Goal: Task Accomplishment & Management: Complete application form

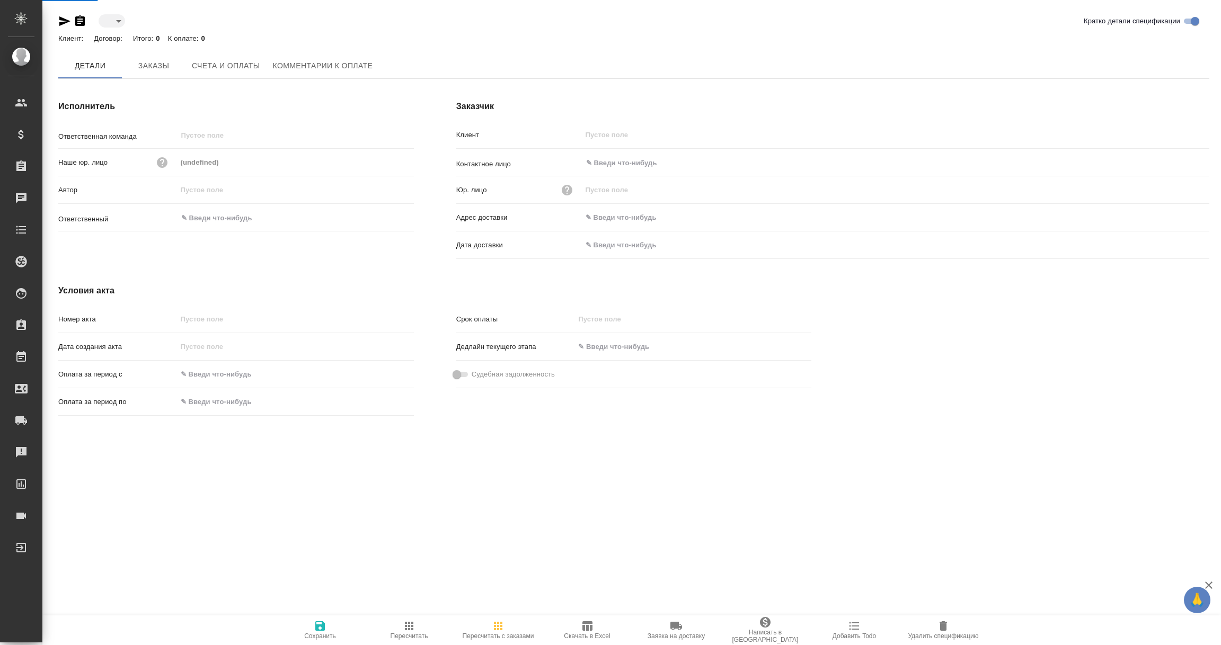
click at [616, 244] on input "text" at bounding box center [628, 244] width 93 height 15
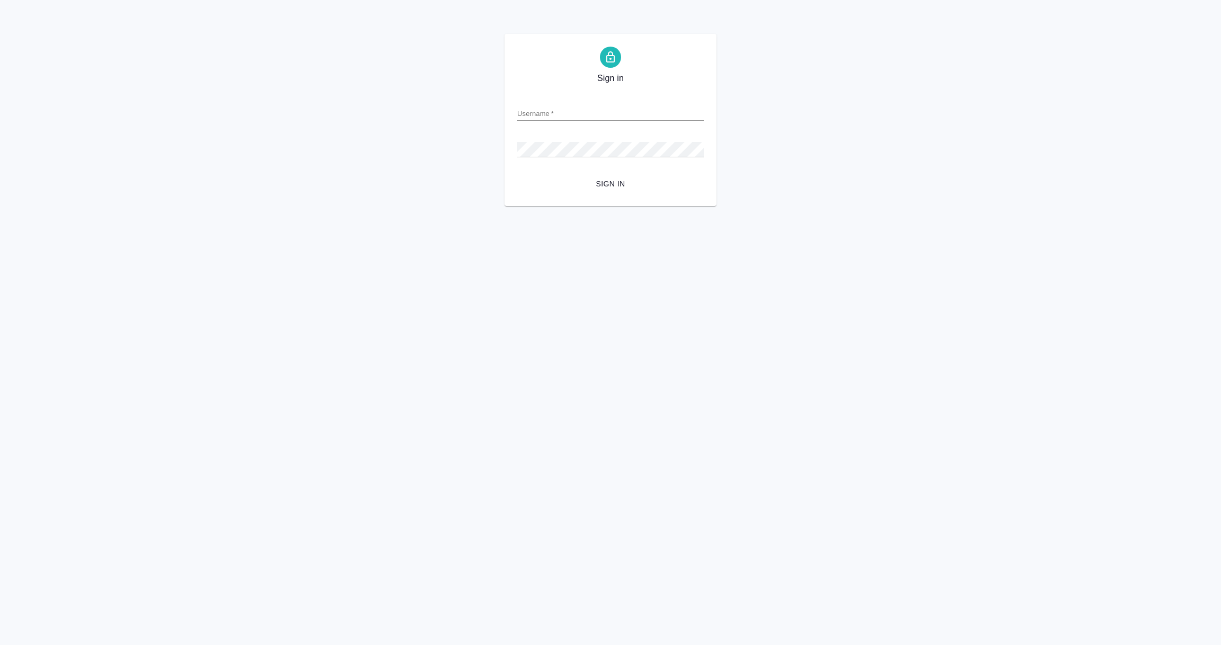
type input "e.vorobyova@awatera.com"
click at [609, 179] on span "Sign in" at bounding box center [611, 184] width 170 height 13
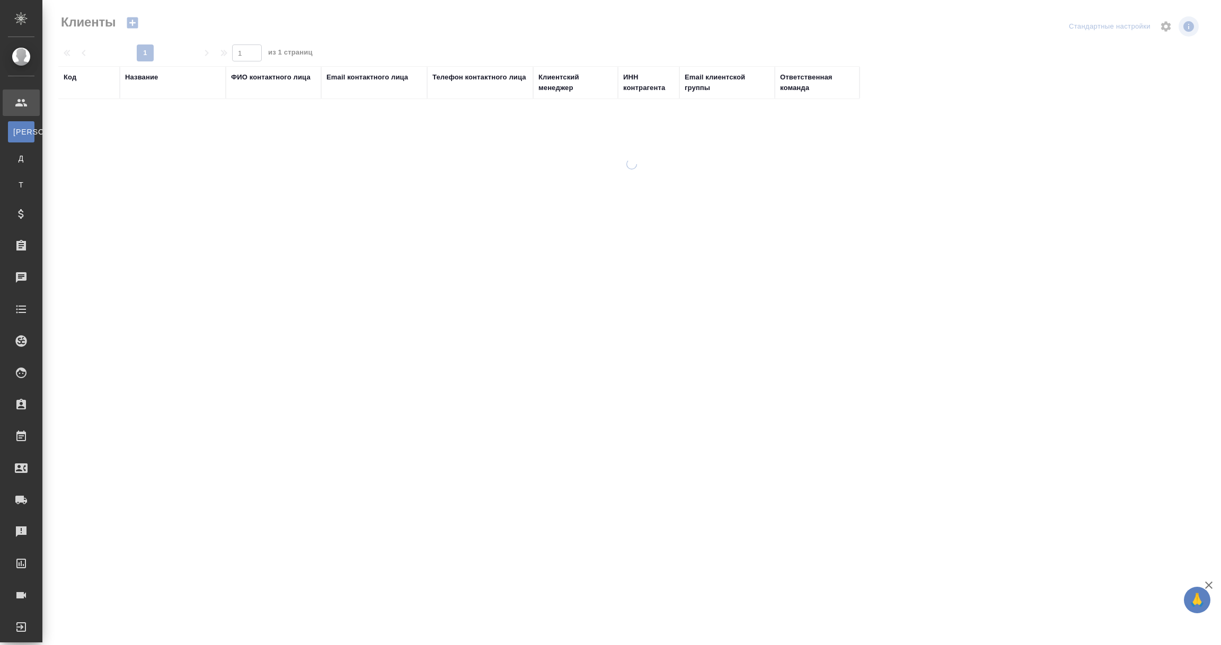
select select "RU"
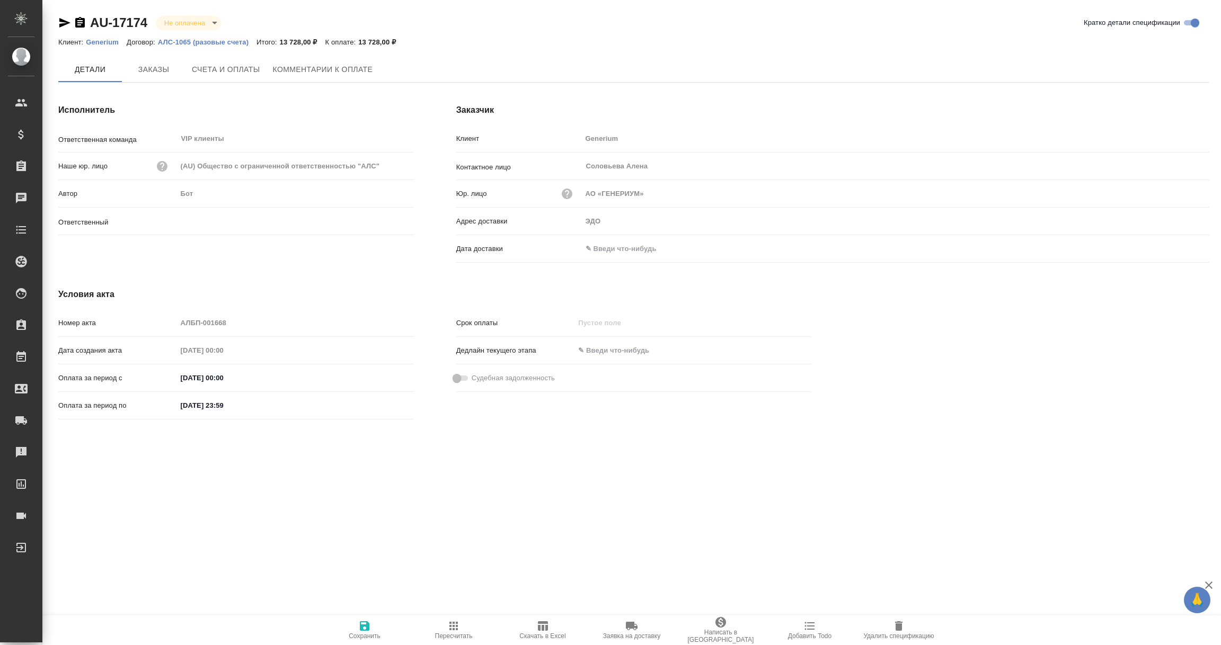
type input "[PERSON_NAME]"
click at [624, 249] on input "text" at bounding box center [628, 248] width 93 height 15
click at [1176, 247] on icon "button" at bounding box center [1178, 249] width 13 height 13
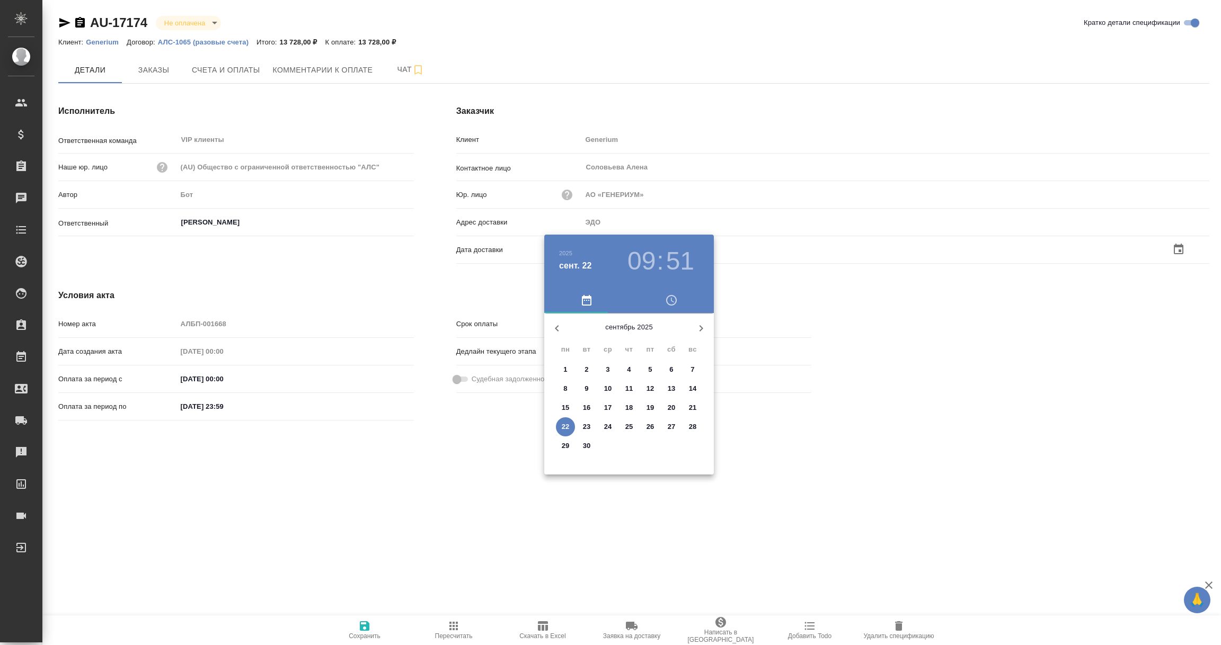
click at [568, 424] on p "22" at bounding box center [566, 427] width 8 height 11
type input "22.09.2025 09:51"
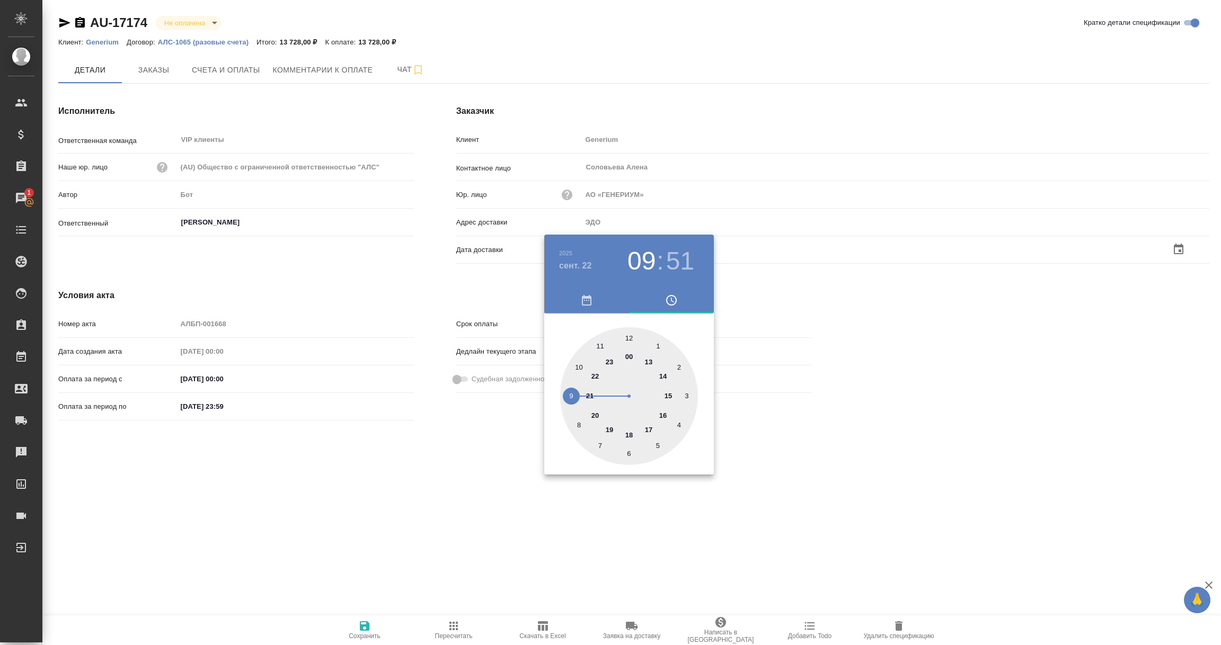
click at [442, 500] on div at bounding box center [610, 322] width 1221 height 645
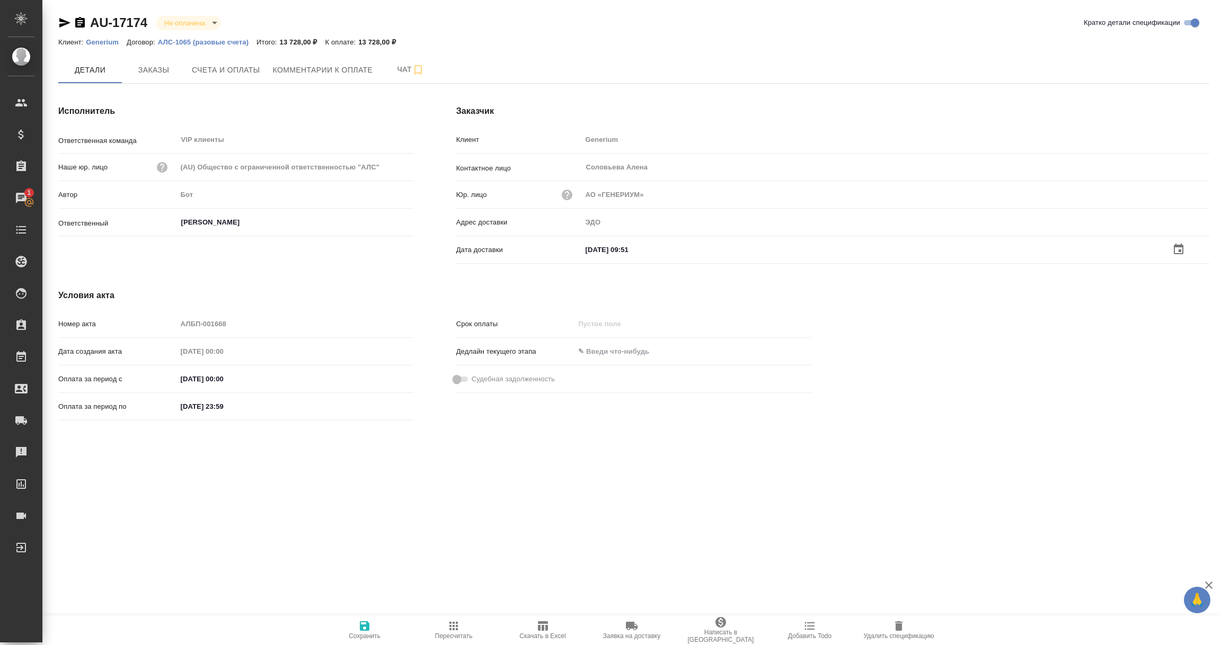
click at [361, 627] on icon "button" at bounding box center [365, 627] width 10 height 10
click at [222, 72] on span "Счета и оплаты" at bounding box center [226, 69] width 68 height 13
click at [627, 250] on input "text" at bounding box center [628, 248] width 93 height 15
click at [1173, 251] on icon "button" at bounding box center [1178, 249] width 13 height 13
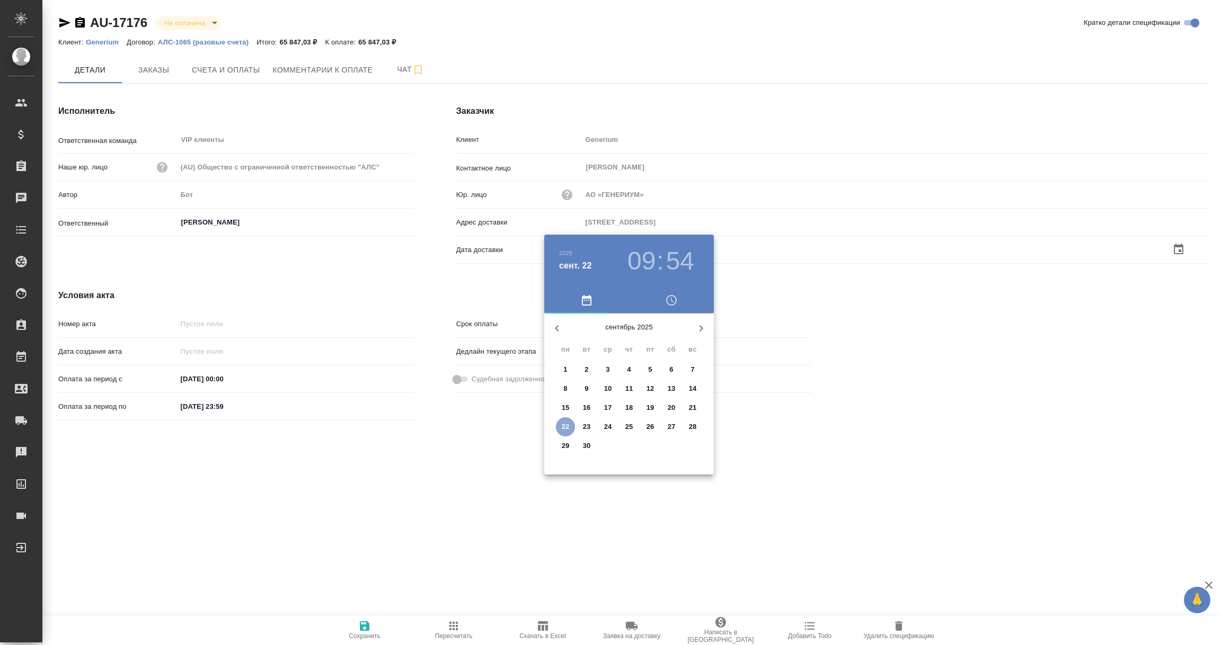
click at [564, 427] on p "22" at bounding box center [566, 427] width 8 height 11
type input "22.09.2025 09:54"
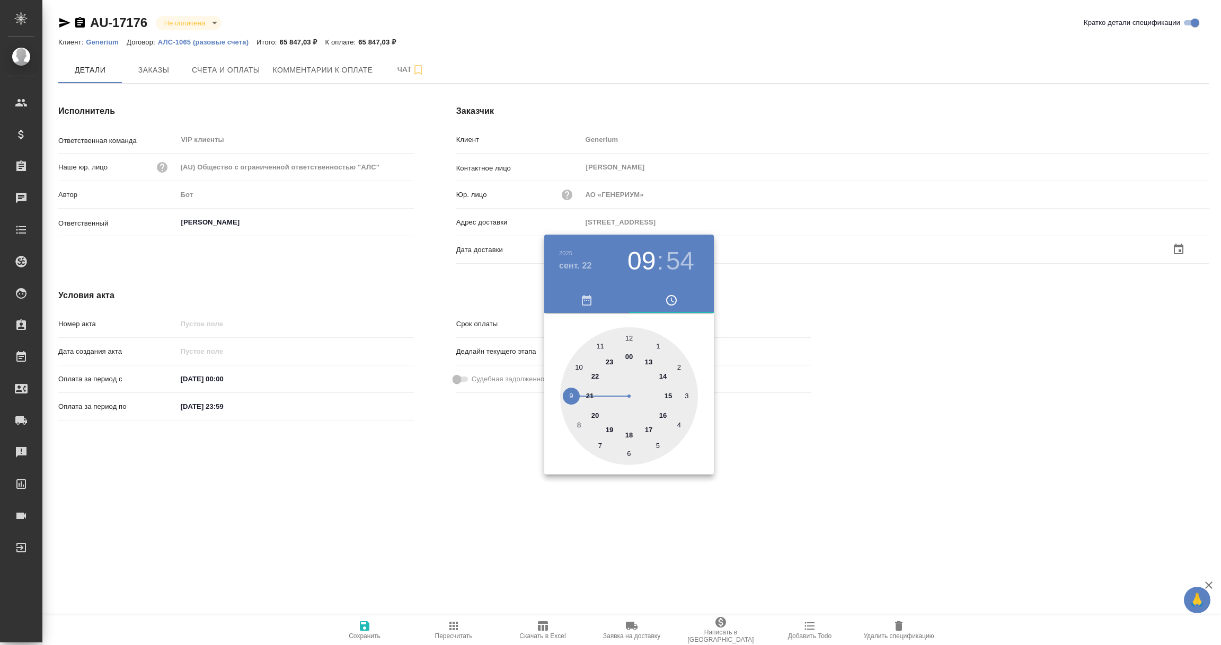
click at [450, 487] on div at bounding box center [610, 322] width 1221 height 645
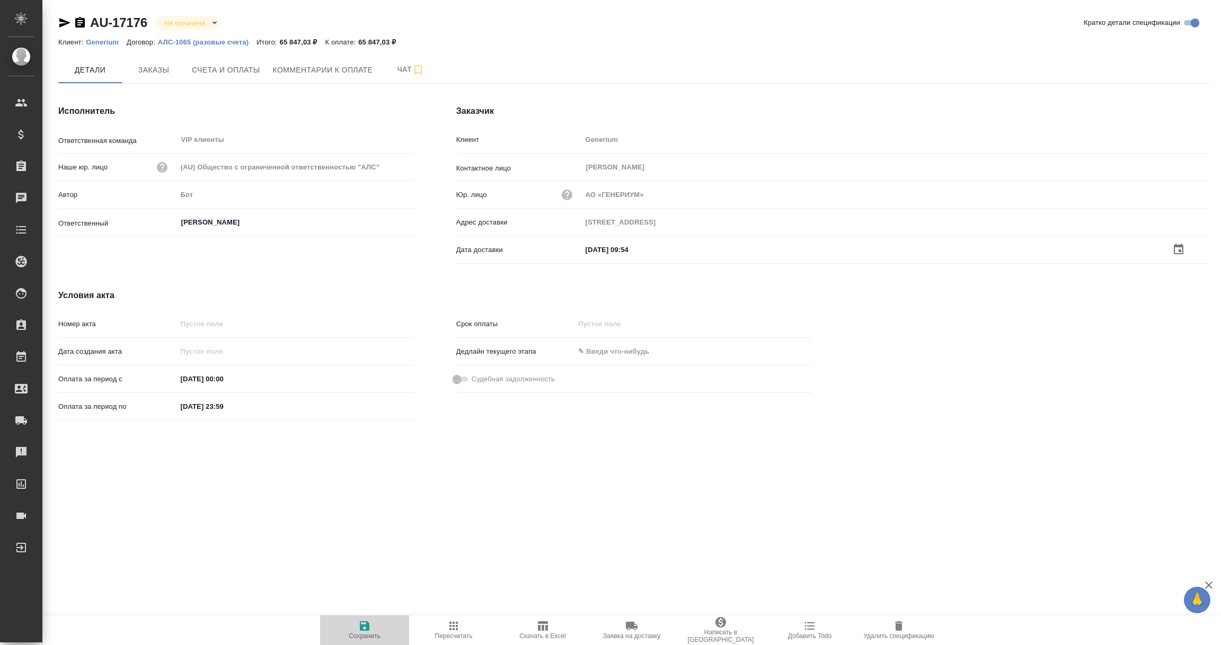
click at [364, 626] on icon "button" at bounding box center [365, 627] width 10 height 10
click at [618, 243] on input "text" at bounding box center [628, 248] width 93 height 15
click at [1177, 249] on icon "button" at bounding box center [1178, 249] width 13 height 13
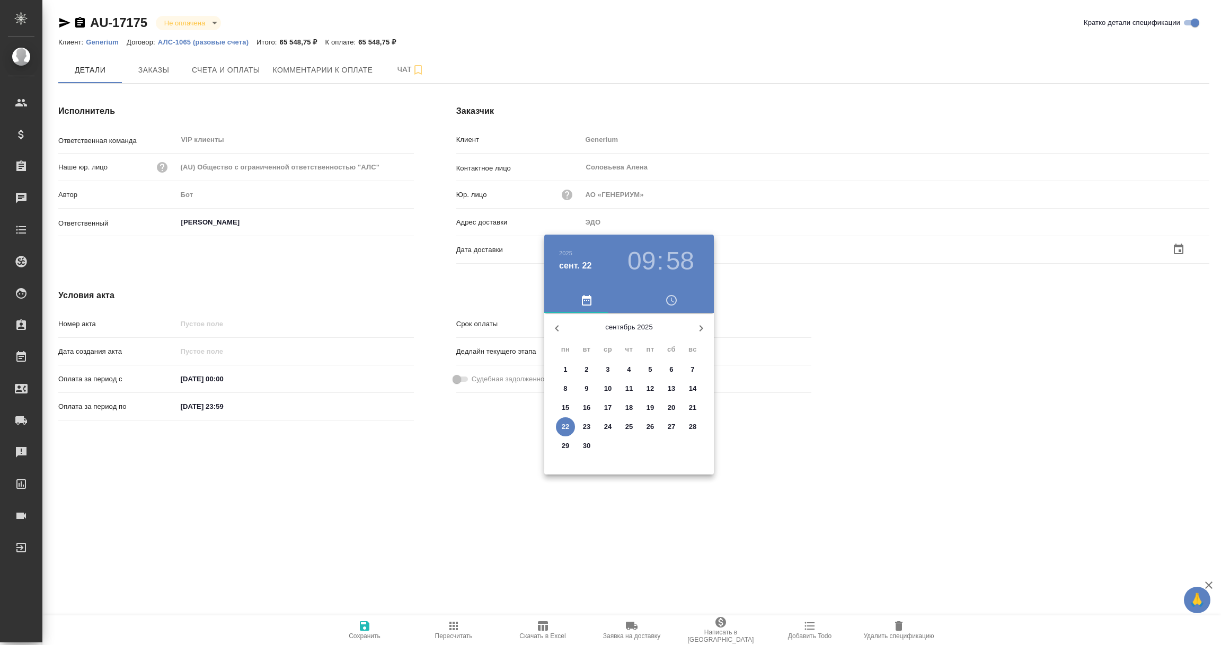
click at [568, 424] on p "22" at bounding box center [566, 427] width 8 height 11
type input "22.09.2025 09:58"
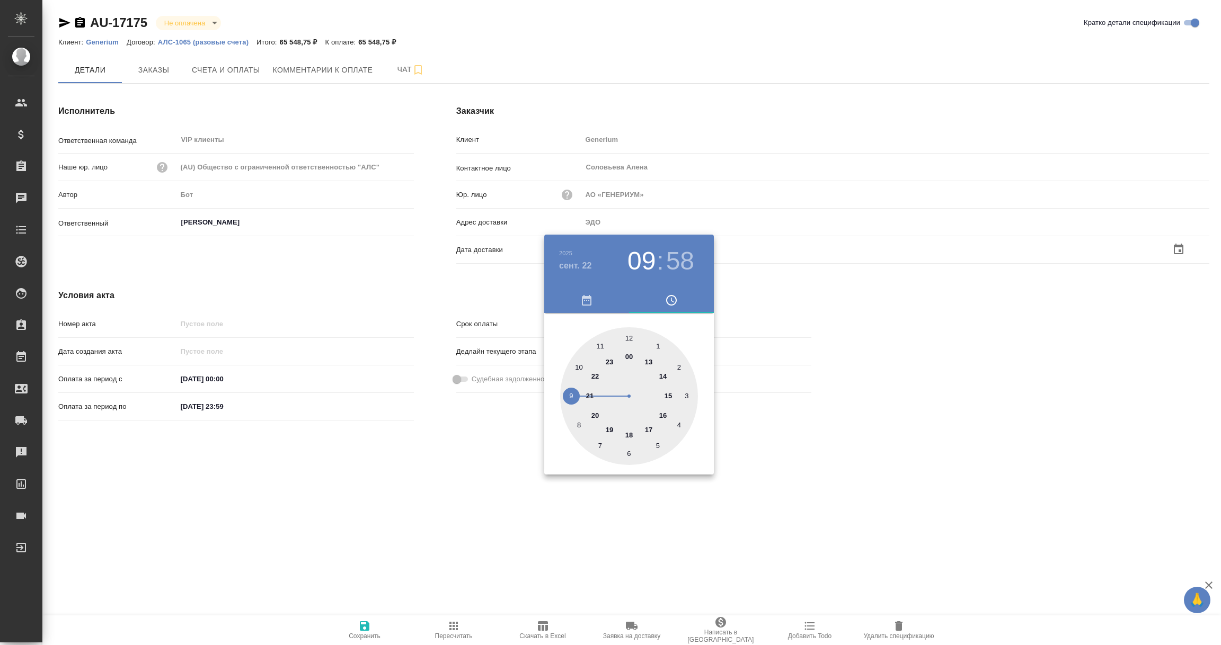
click at [469, 482] on div at bounding box center [610, 322] width 1221 height 645
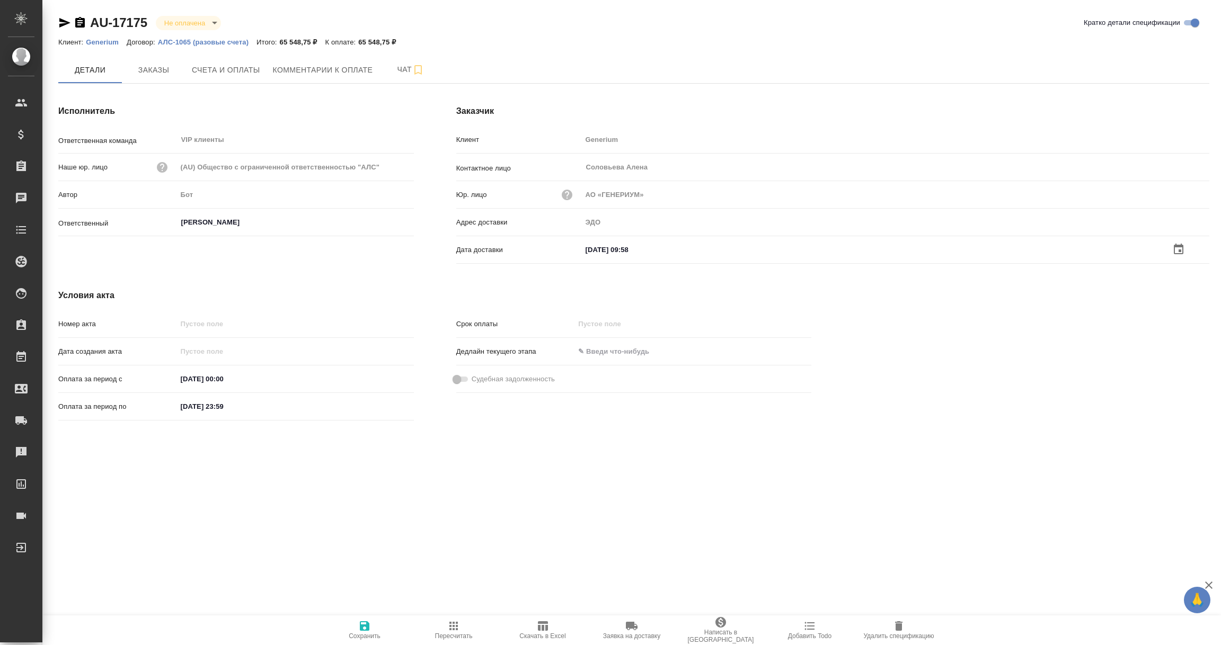
click at [361, 631] on icon "button" at bounding box center [364, 626] width 13 height 13
click at [641, 252] on input "text" at bounding box center [628, 249] width 93 height 15
click at [1175, 246] on icon "button" at bounding box center [1179, 248] width 10 height 11
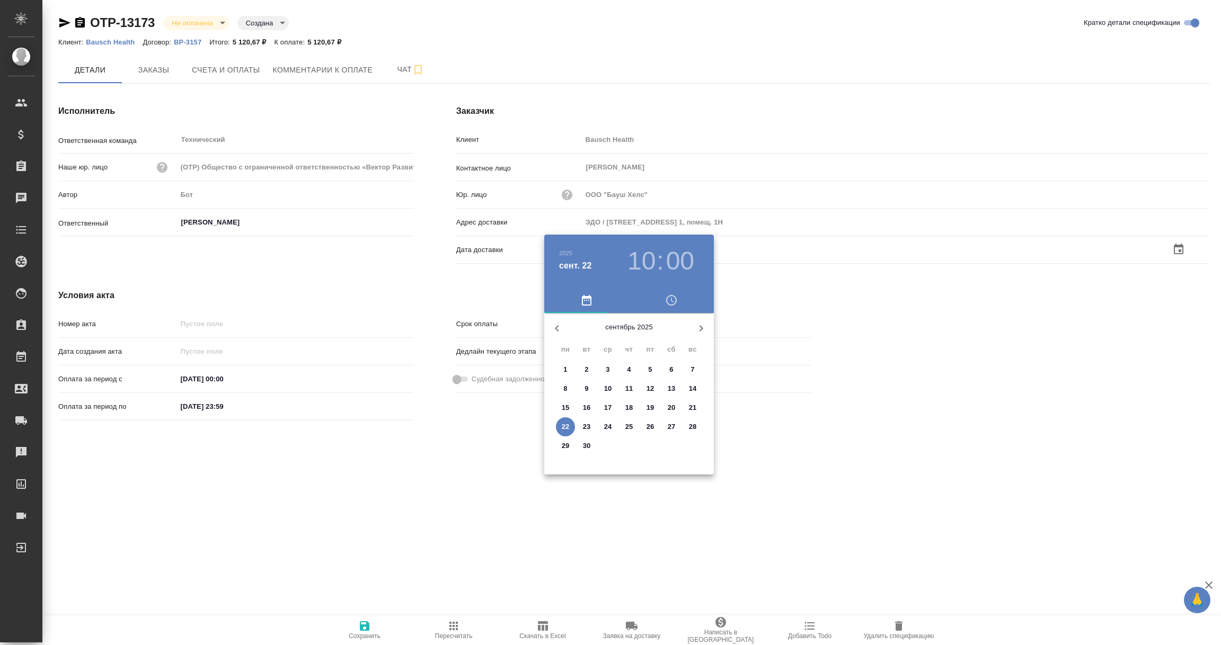
click at [557, 422] on span "22" at bounding box center [565, 427] width 19 height 11
type input "22.09.2025 10:00"
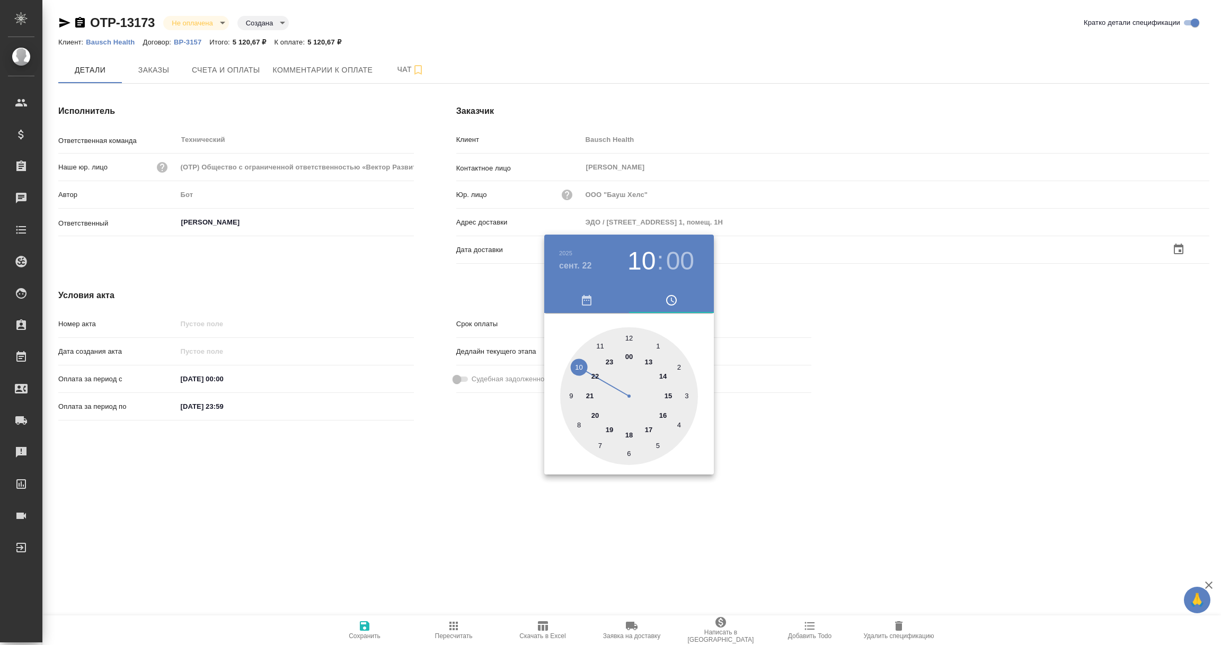
click at [456, 511] on div at bounding box center [610, 322] width 1221 height 645
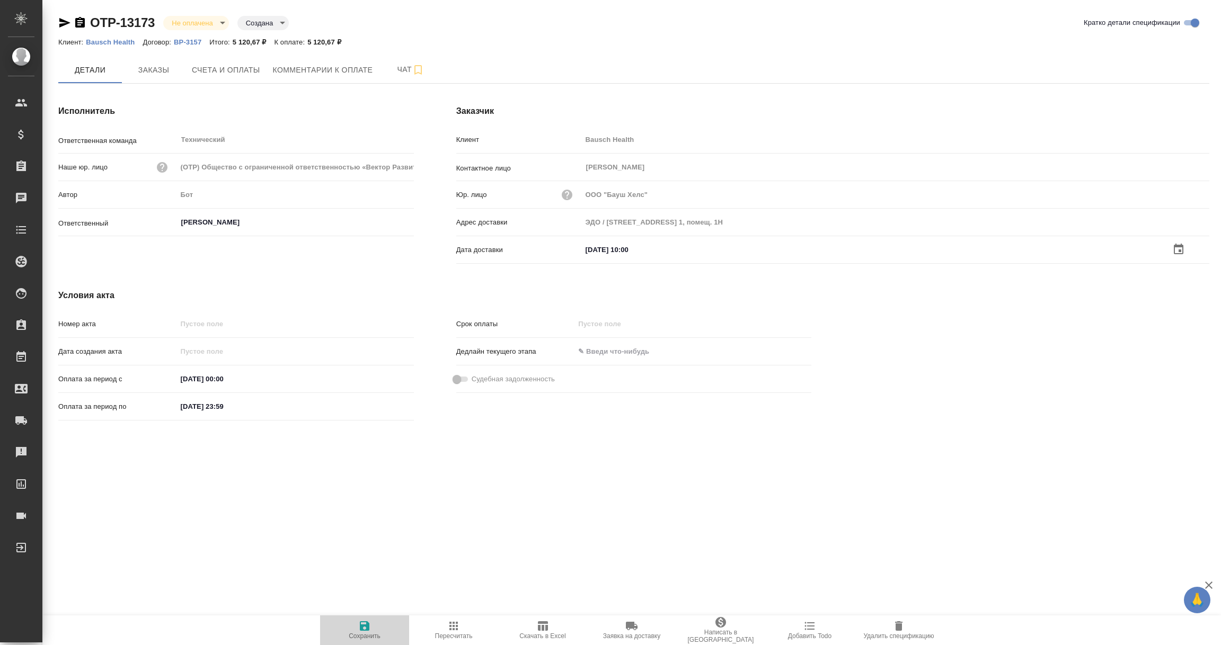
click at [361, 627] on icon "button" at bounding box center [365, 627] width 10 height 10
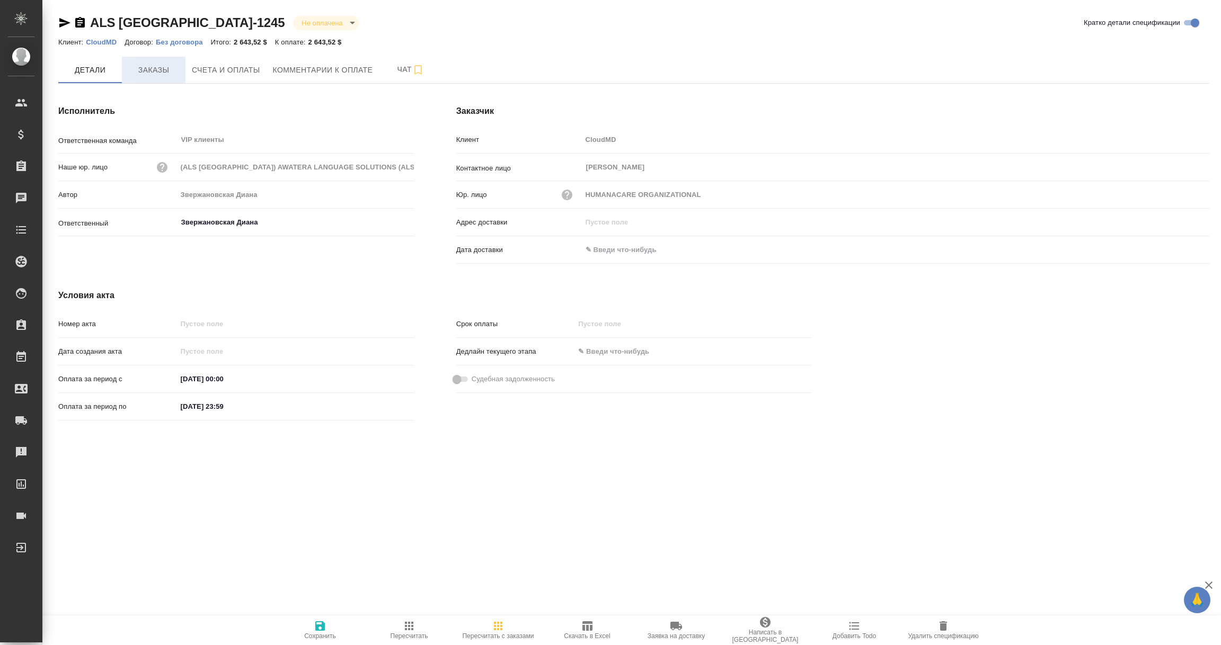
click at [147, 69] on span "Заказы" at bounding box center [153, 70] width 51 height 13
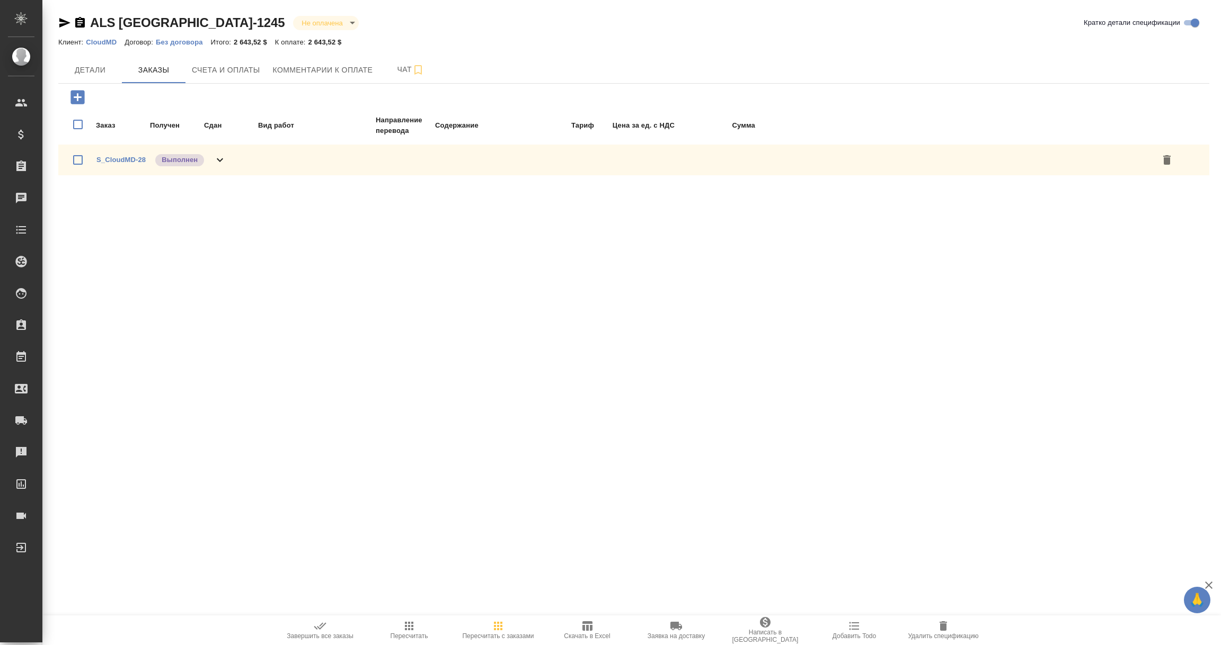
click at [129, 163] on span "S_CloudMD-28" at bounding box center [120, 160] width 49 height 11
click at [126, 156] on link "S_CloudMD-28" at bounding box center [120, 160] width 49 height 8
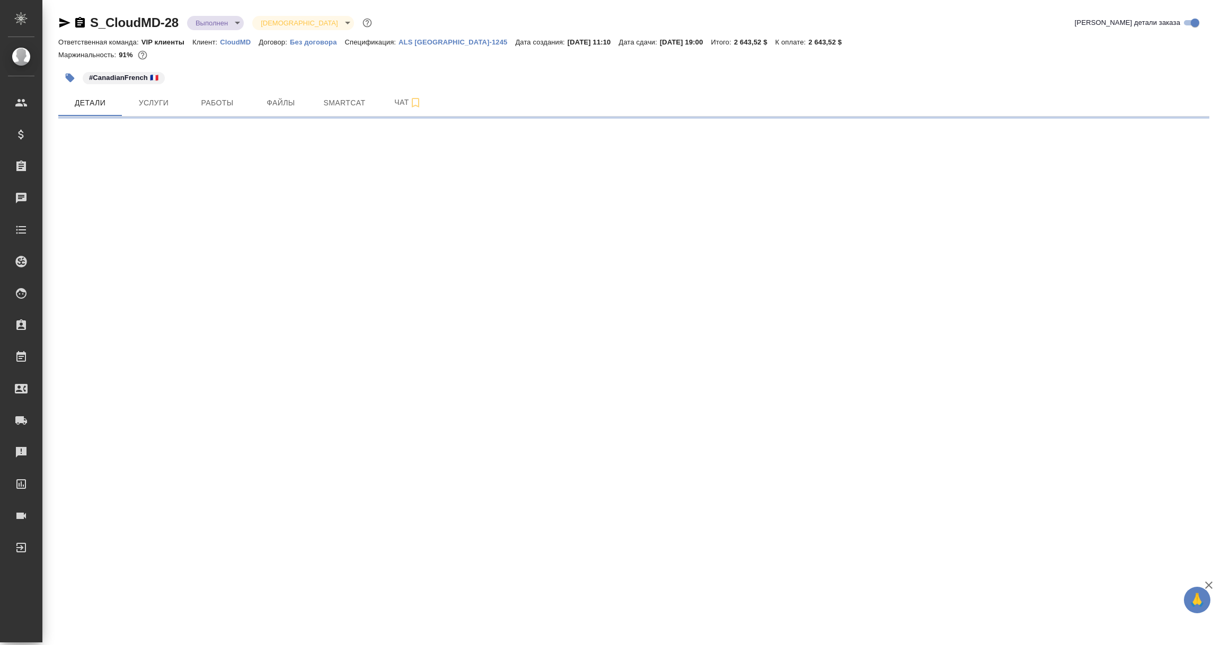
select select "RU"
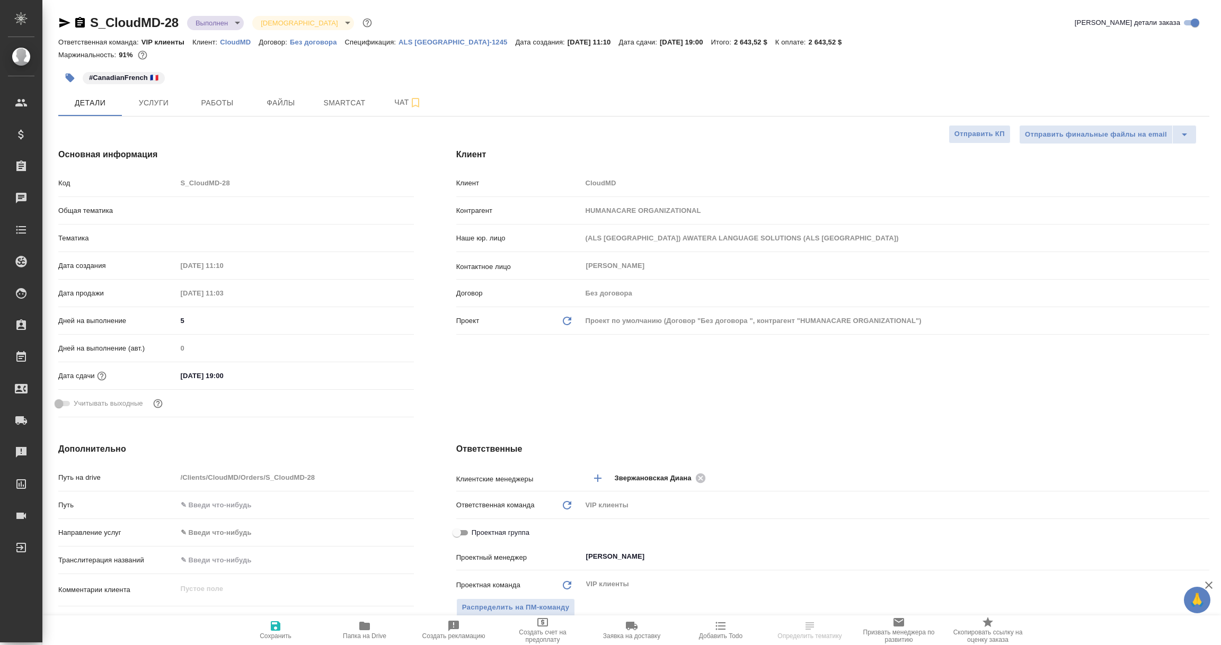
type textarea "x"
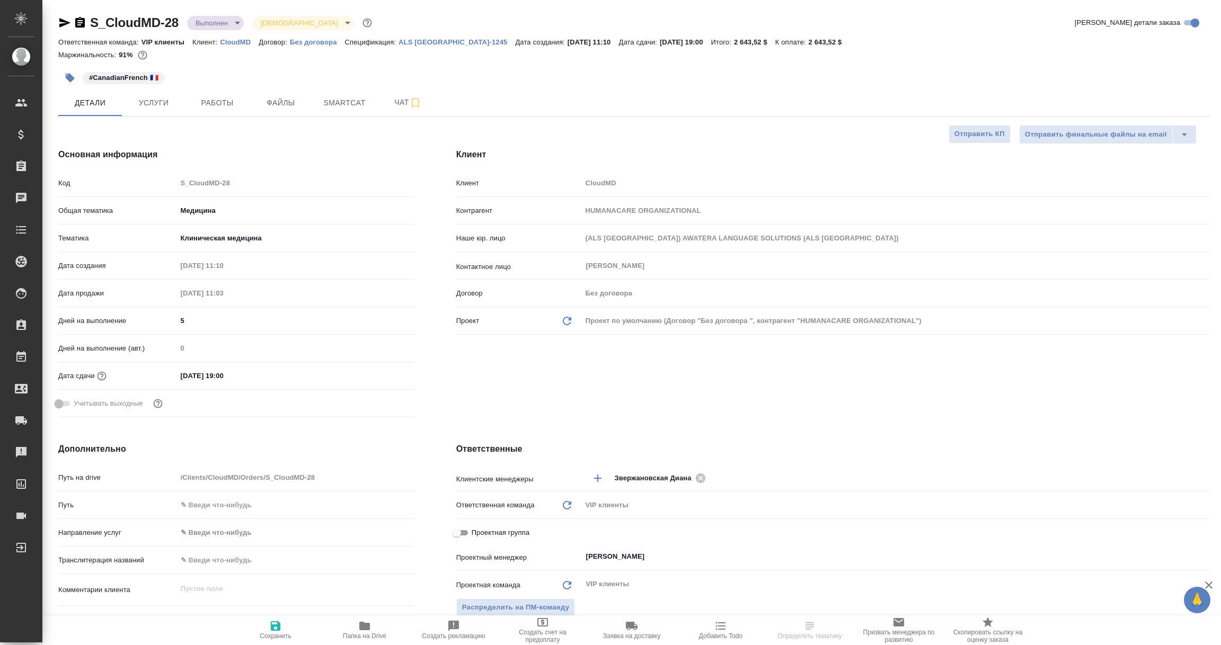
type textarea "x"
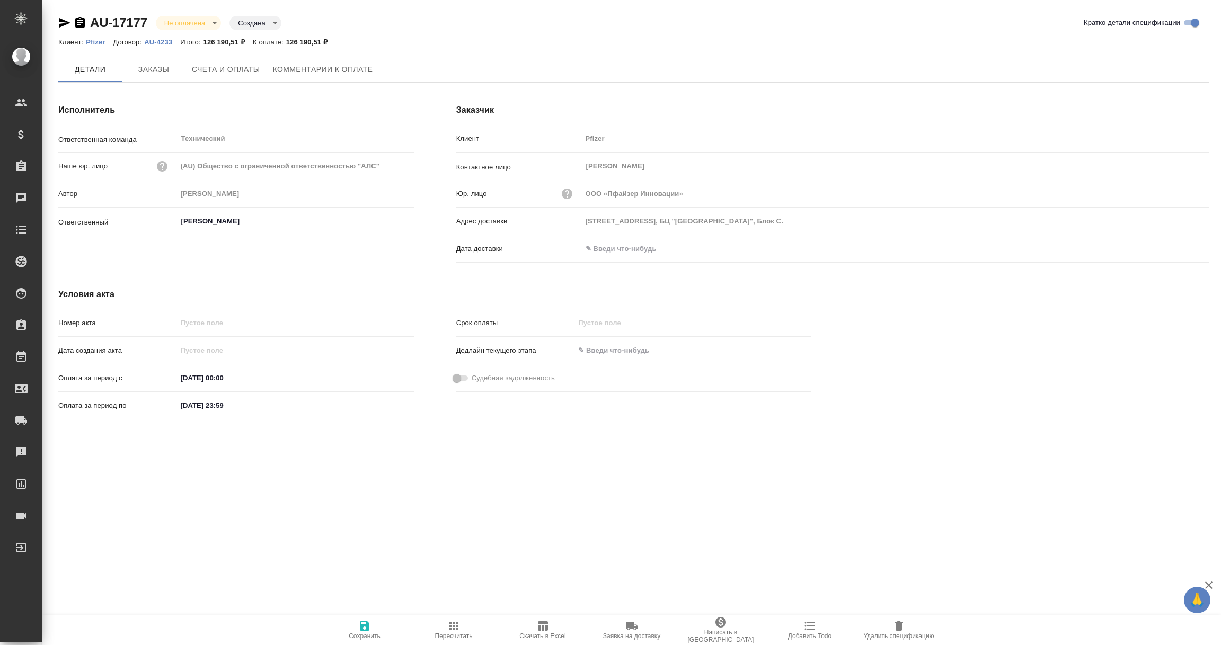
click at [637, 243] on input "text" at bounding box center [628, 248] width 93 height 15
click at [1178, 249] on icon "button" at bounding box center [1178, 249] width 13 height 13
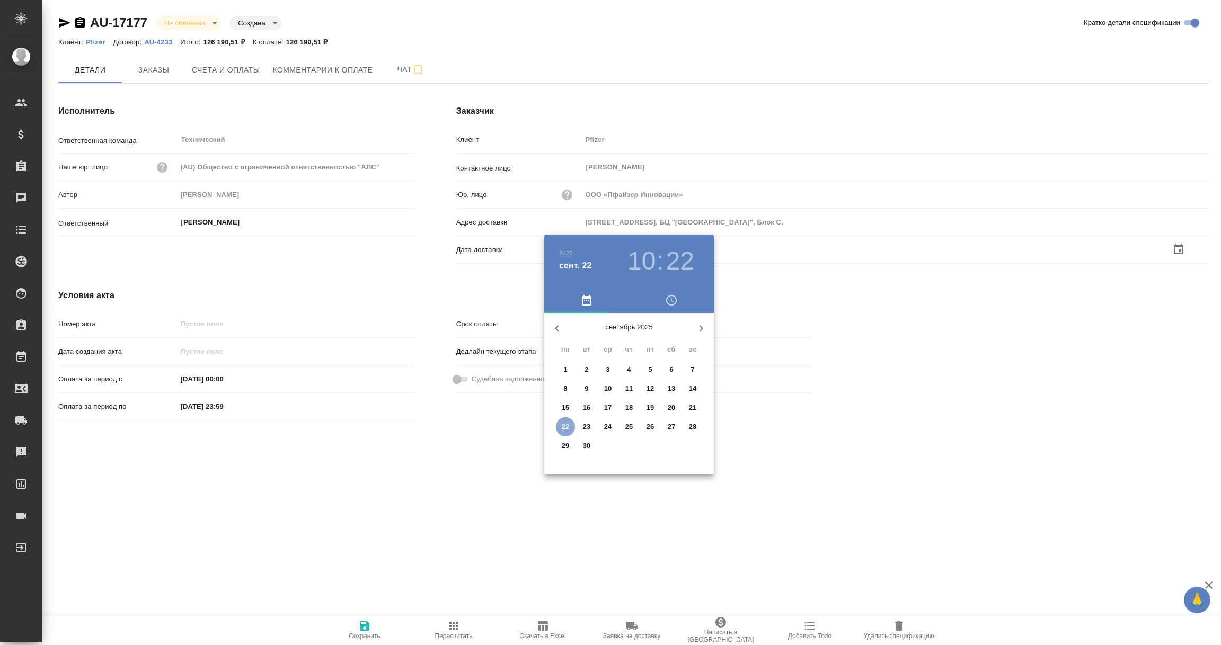
click at [564, 425] on p "22" at bounding box center [566, 427] width 8 height 11
type input "22.09.2025 10:22"
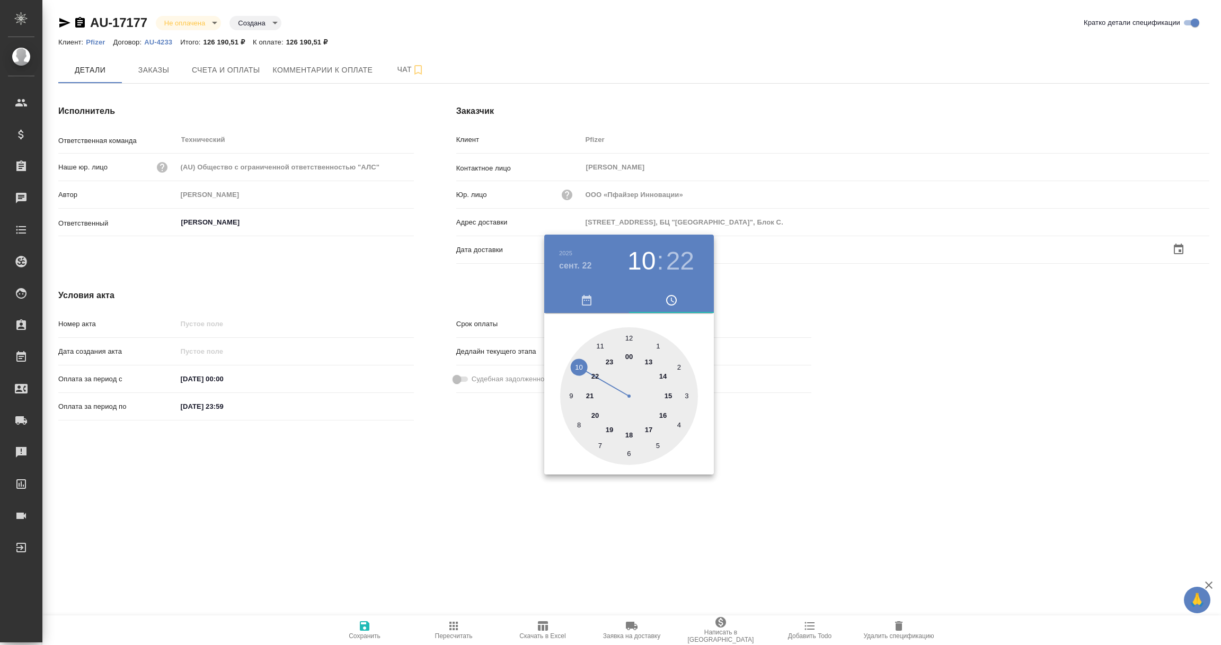
click at [476, 475] on div at bounding box center [610, 322] width 1221 height 645
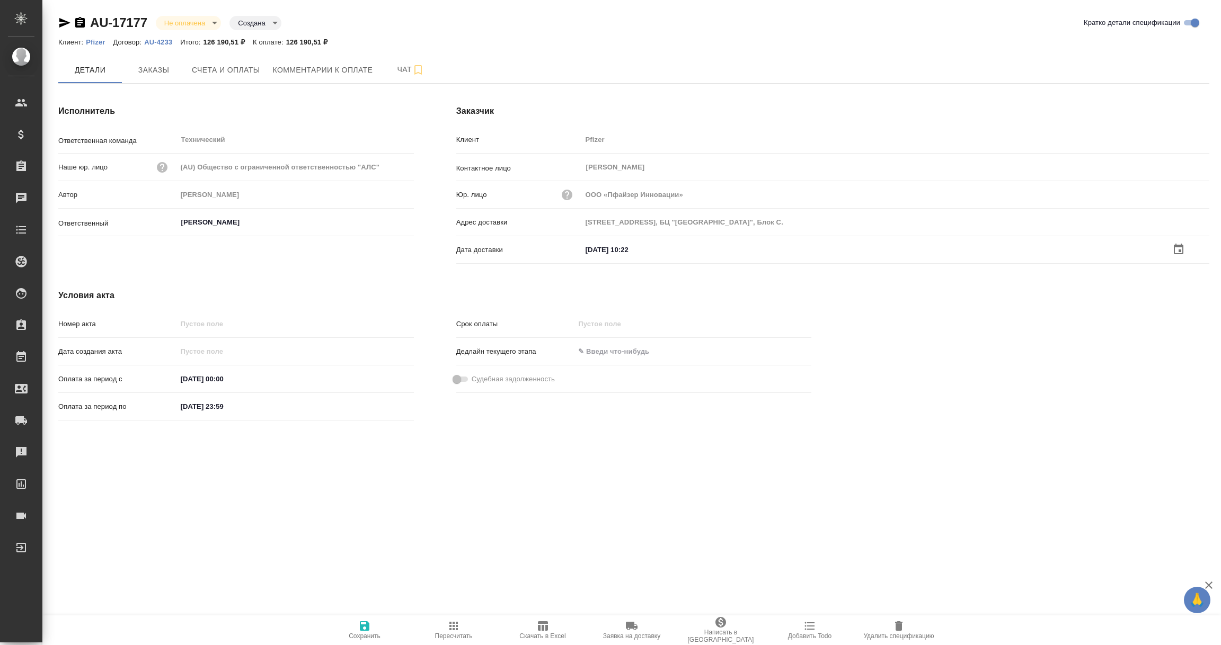
click at [364, 631] on icon "button" at bounding box center [365, 627] width 10 height 10
click at [624, 251] on input "text" at bounding box center [628, 248] width 93 height 15
click at [1182, 243] on icon "button" at bounding box center [1178, 249] width 13 height 13
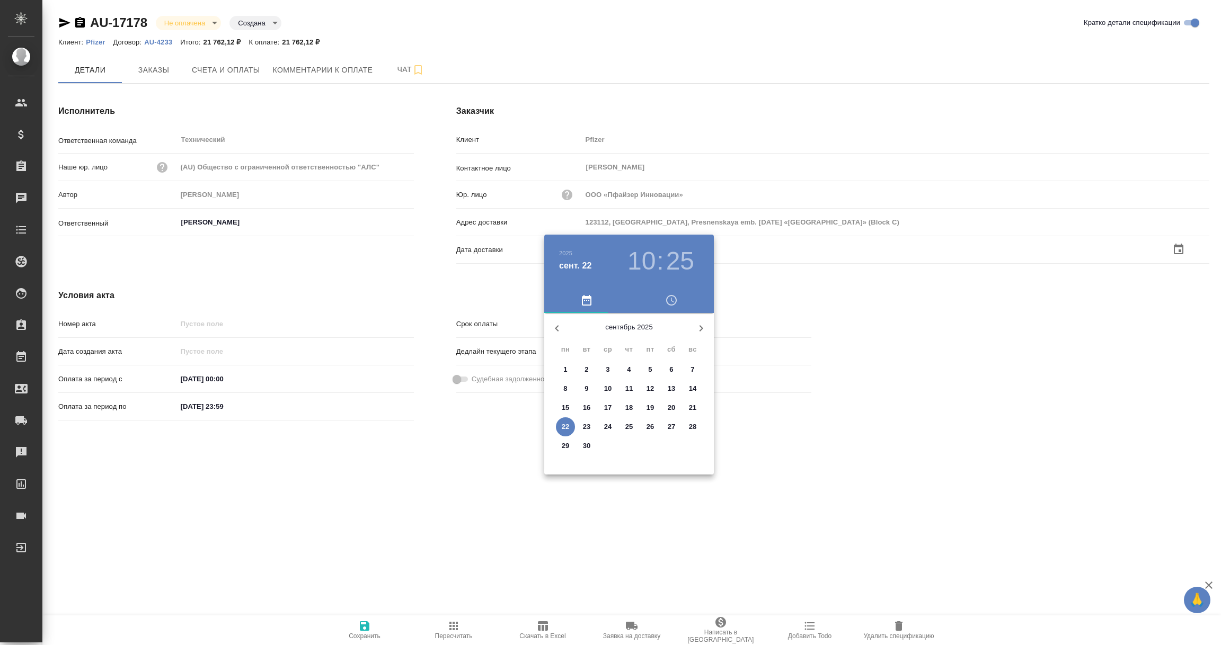
click at [564, 423] on p "22" at bounding box center [566, 427] width 8 height 11
type input "22.09.2025 10:25"
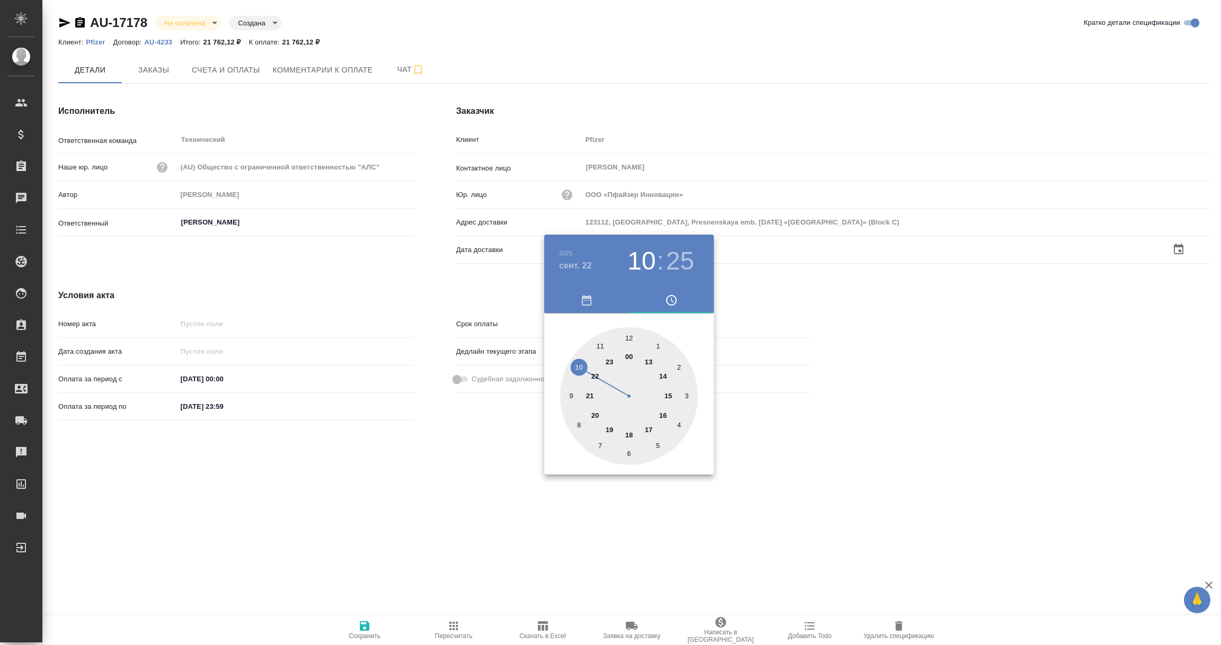
click at [441, 494] on div at bounding box center [610, 322] width 1221 height 645
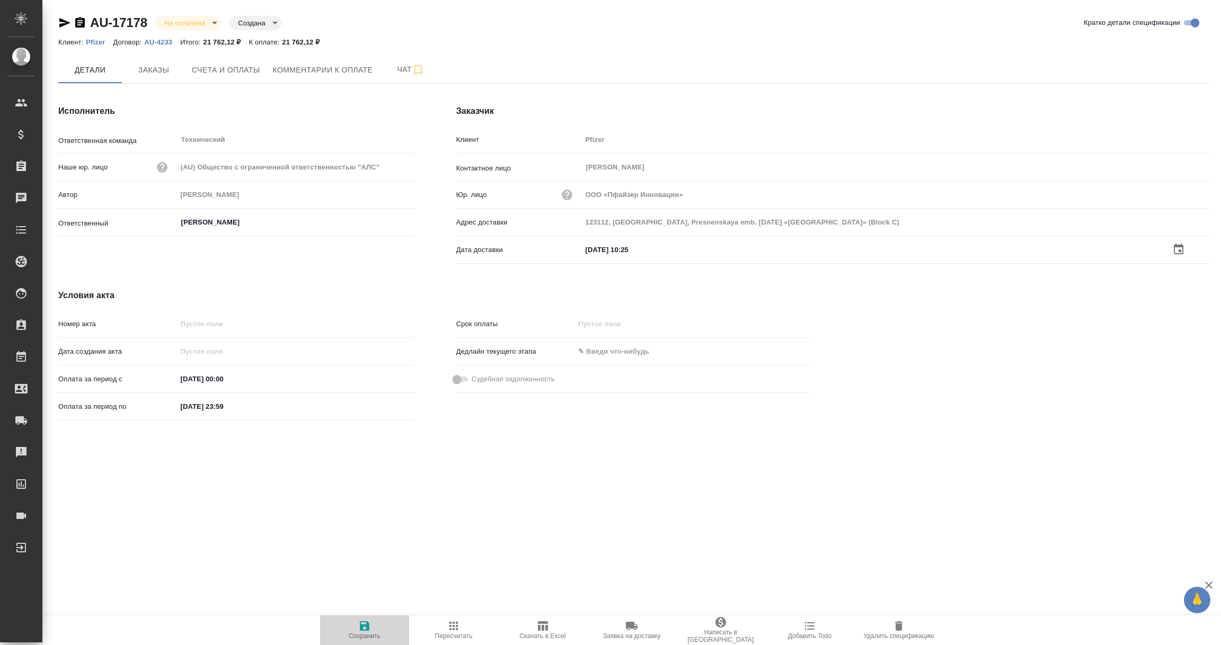
click at [364, 626] on icon "button" at bounding box center [365, 627] width 10 height 10
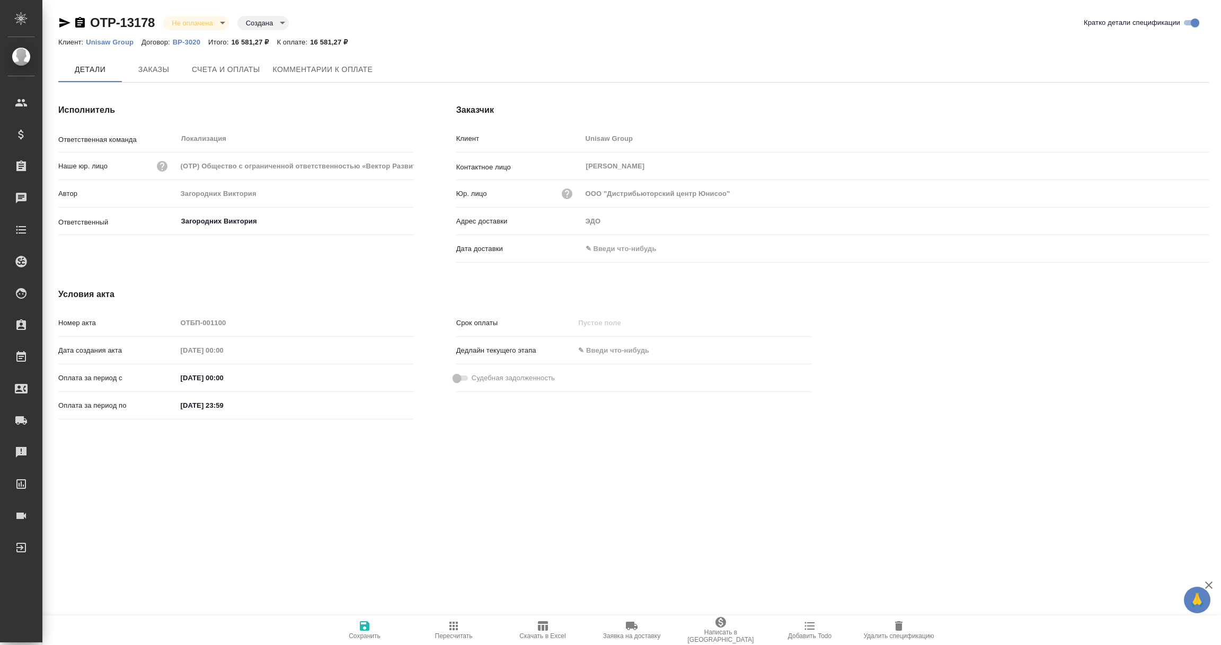
click at [629, 246] on input "text" at bounding box center [628, 248] width 93 height 15
click at [1175, 246] on icon "button" at bounding box center [1179, 248] width 10 height 11
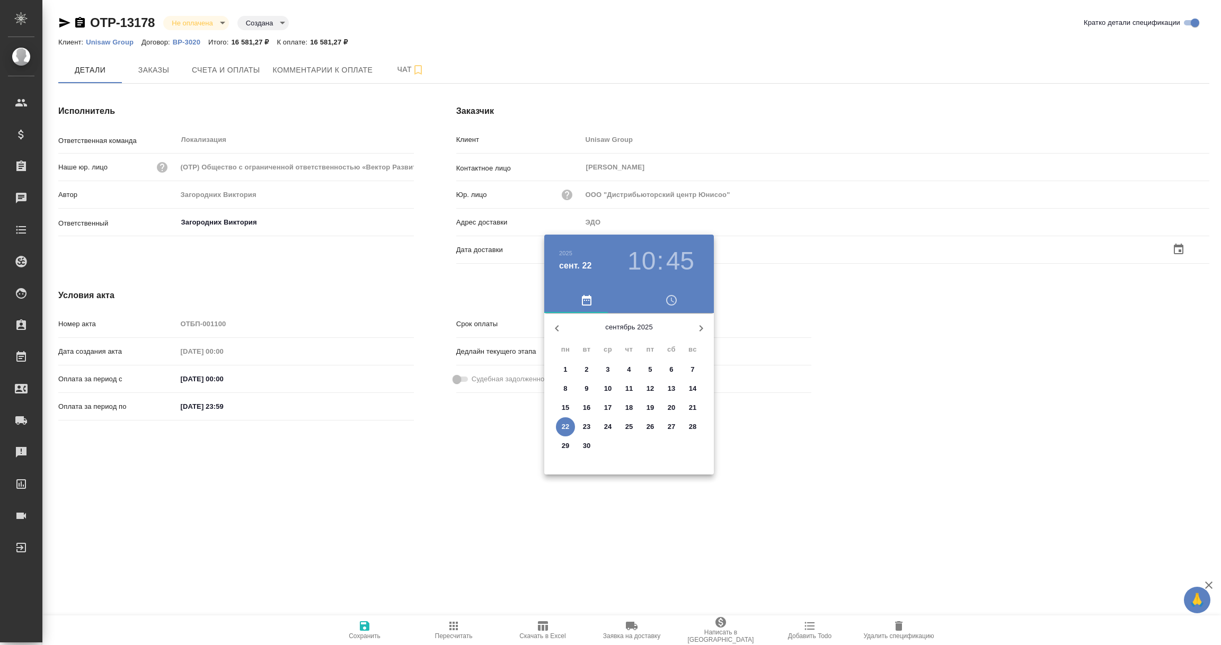
click at [564, 422] on p "22" at bounding box center [566, 427] width 8 height 11
type input "[DATE] 10:45"
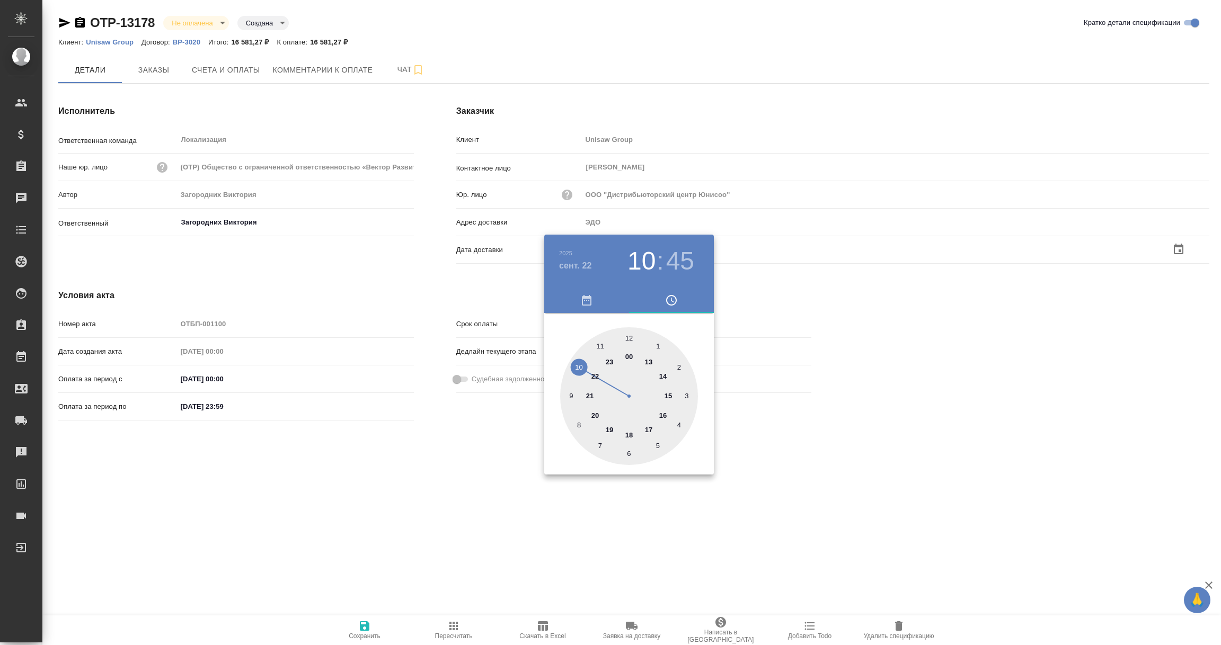
click at [460, 488] on div at bounding box center [610, 322] width 1221 height 645
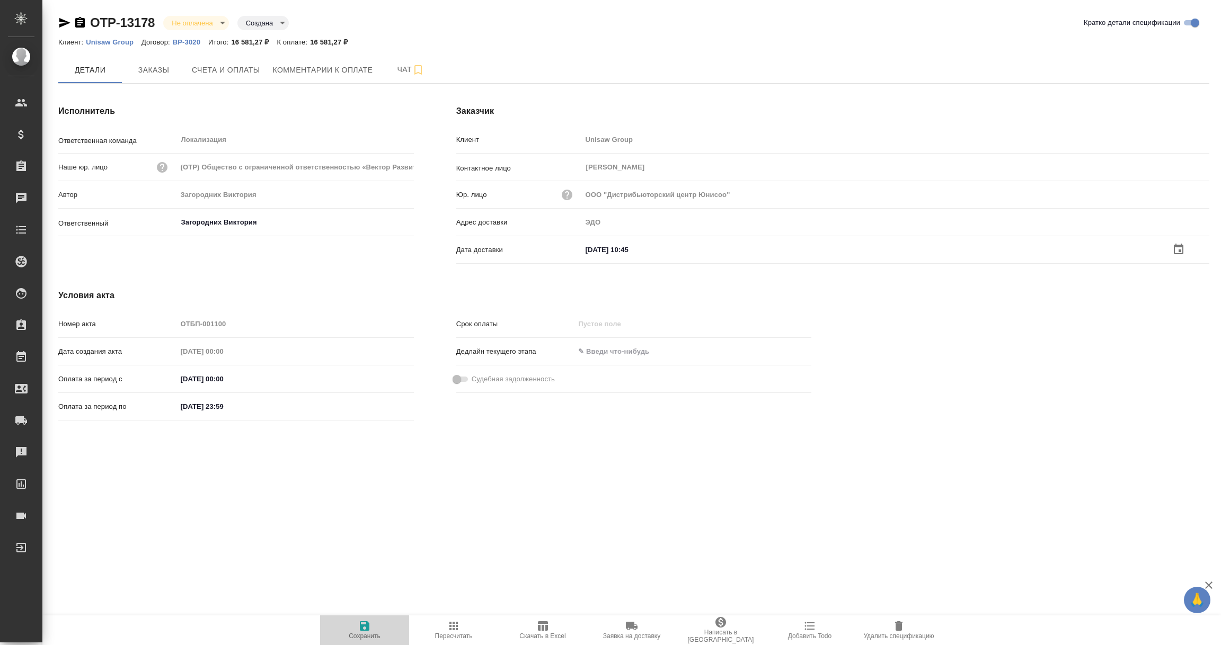
click at [361, 622] on icon "button" at bounding box center [365, 627] width 10 height 10
click at [611, 250] on input "[DATE] 17:59" at bounding box center [628, 248] width 93 height 15
click at [1177, 247] on icon "button" at bounding box center [1178, 249] width 13 height 13
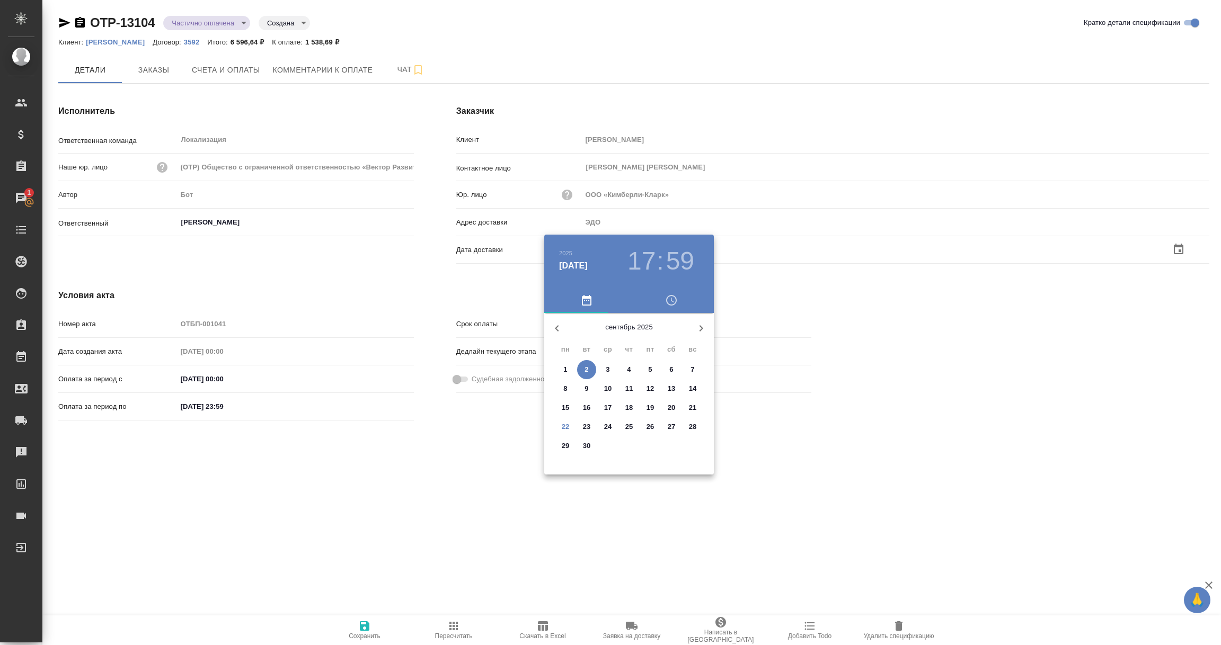
click at [562, 428] on p "22" at bounding box center [566, 427] width 8 height 11
type input "[DATE] 17:59"
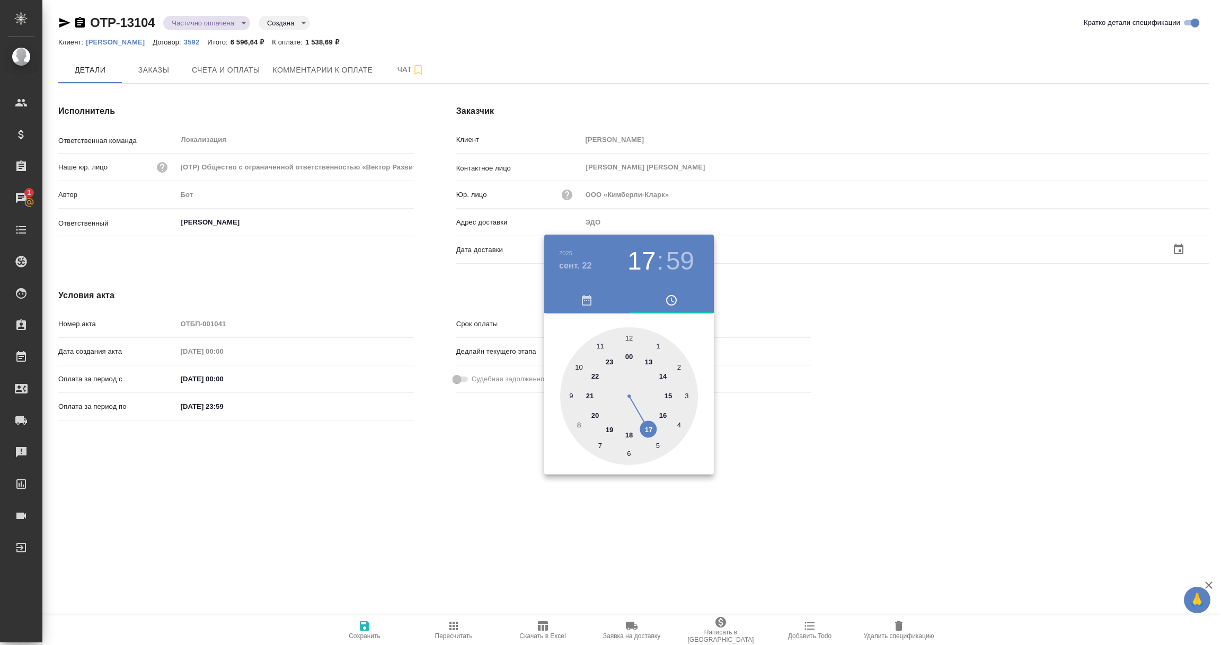
click at [449, 473] on div at bounding box center [610, 322] width 1221 height 645
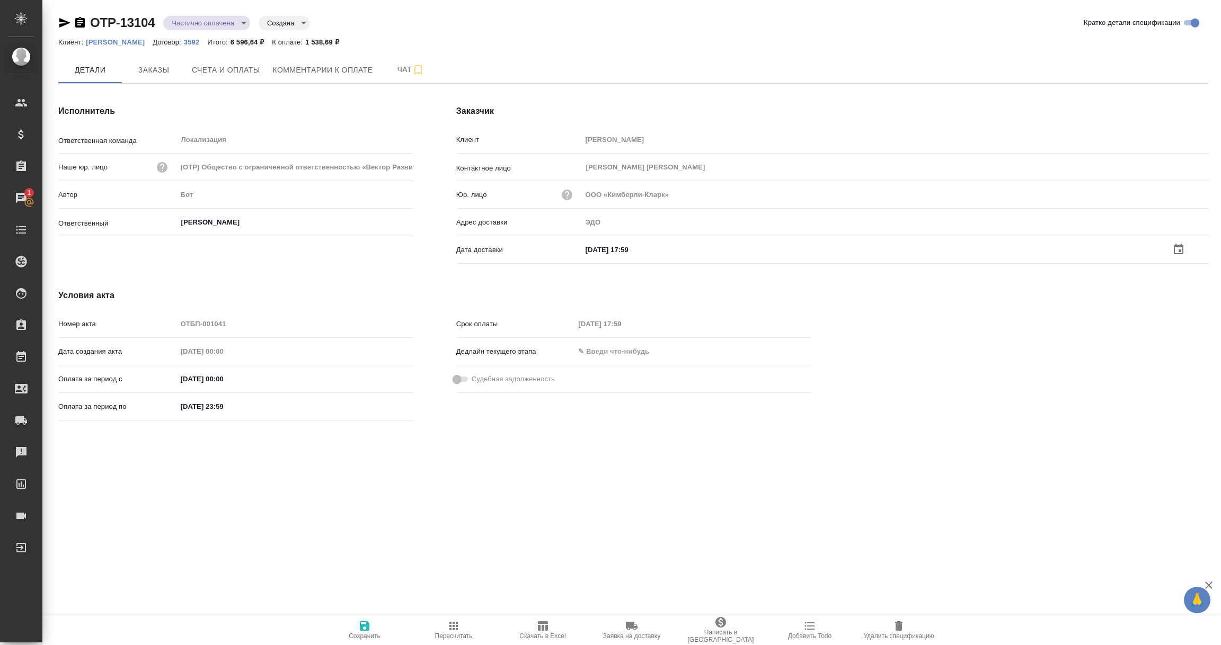
click at [357, 624] on span "Сохранить" at bounding box center [364, 630] width 76 height 20
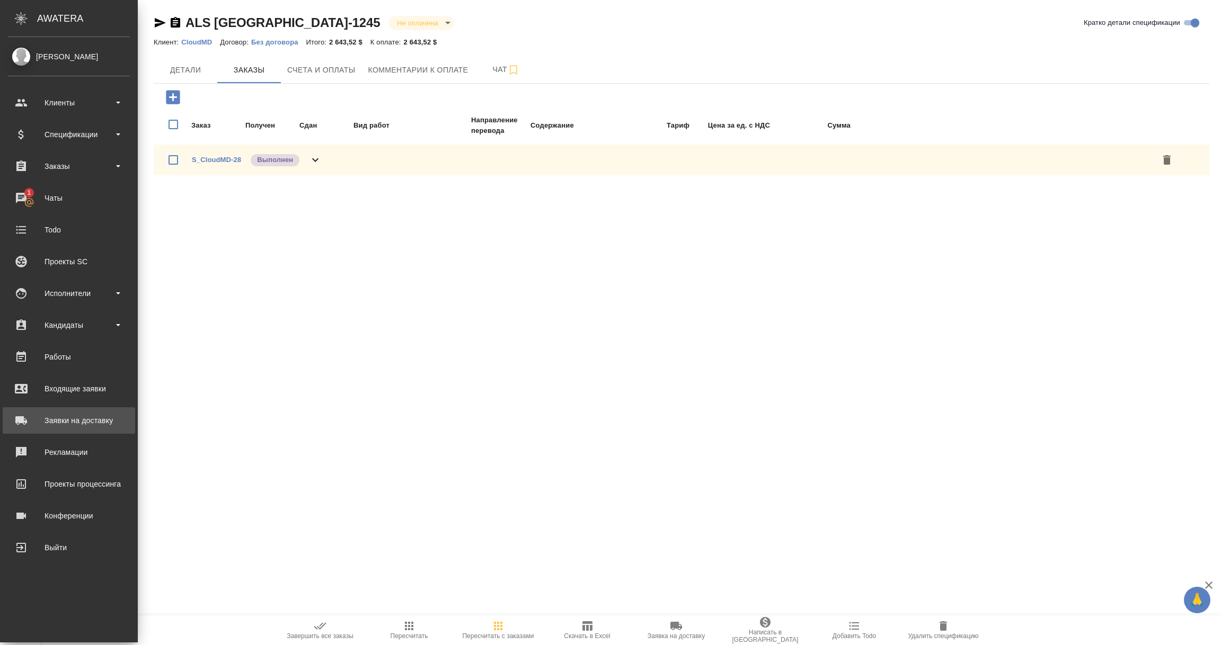
click at [70, 418] on div "Заявки на доставку" at bounding box center [69, 421] width 122 height 16
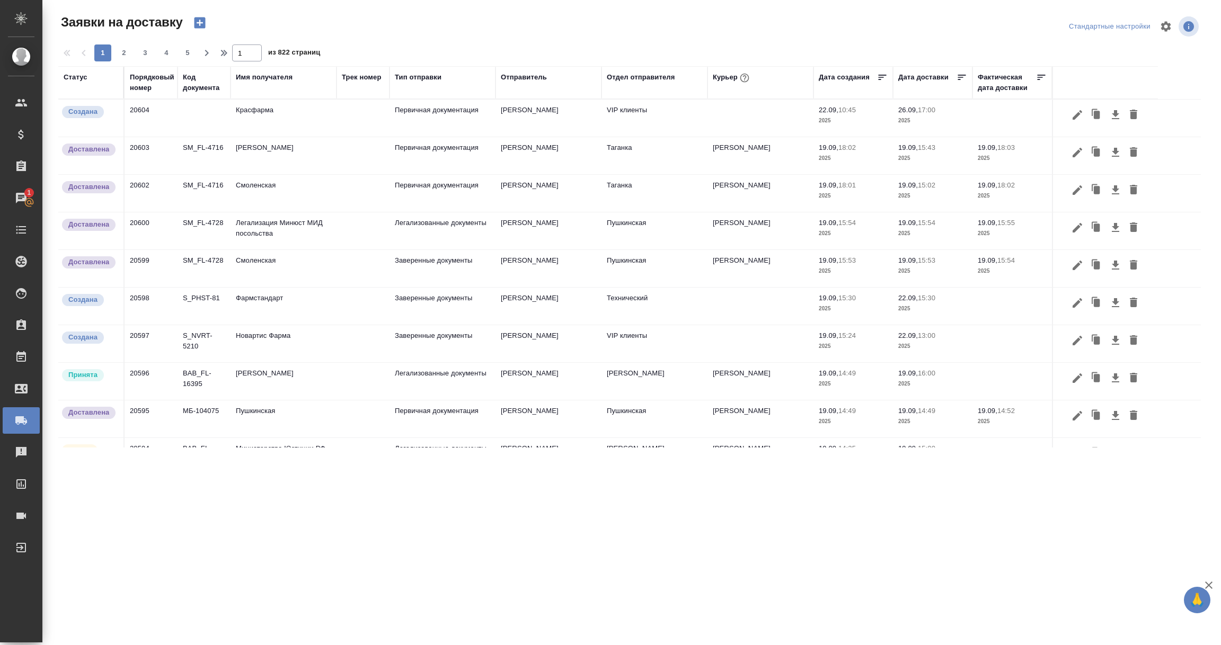
click at [187, 111] on td at bounding box center [204, 118] width 53 height 37
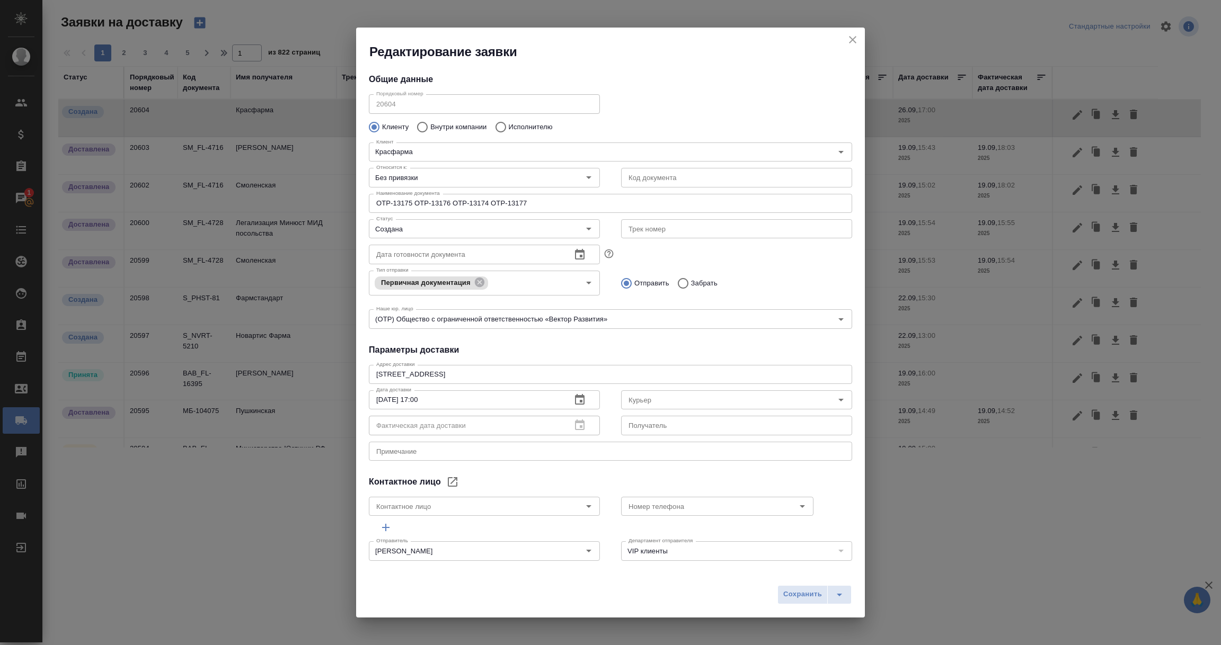
type input "[PERSON_NAME]"
type input "[PHONE_NUMBER]"
click at [819, 179] on input "text" at bounding box center [736, 177] width 231 height 19
drag, startPoint x: 412, startPoint y: 204, endPoint x: 371, endPoint y: 205, distance: 40.8
click at [371, 205] on input "OTP-13175 OTP-13176 OTP-13174 OTP-13177" at bounding box center [610, 203] width 483 height 19
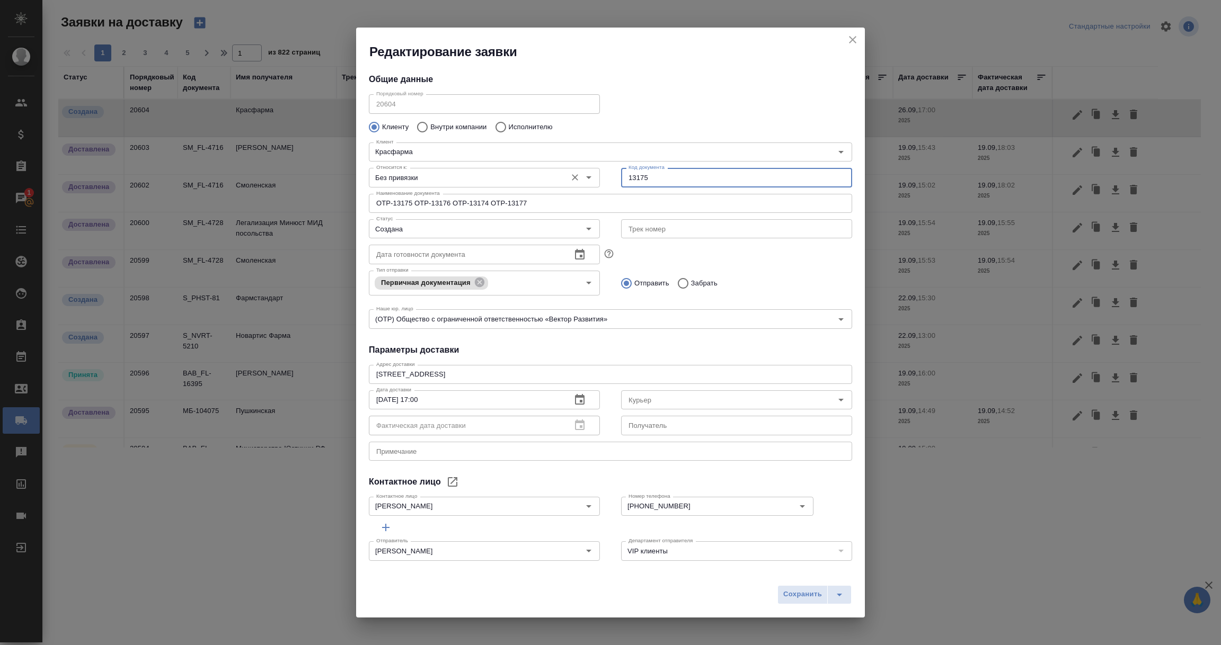
drag, startPoint x: 660, startPoint y: 180, endPoint x: 577, endPoint y: 176, distance: 82.7
click at [577, 176] on div "Относится к: Без привязки Относится к: Код документа 13175 Код документа" at bounding box center [610, 176] width 504 height 47
paste input "OTP-"
type input "O"
click at [701, 98] on div "Порядковый номер 20604 Порядковый номер" at bounding box center [610, 102] width 504 height 47
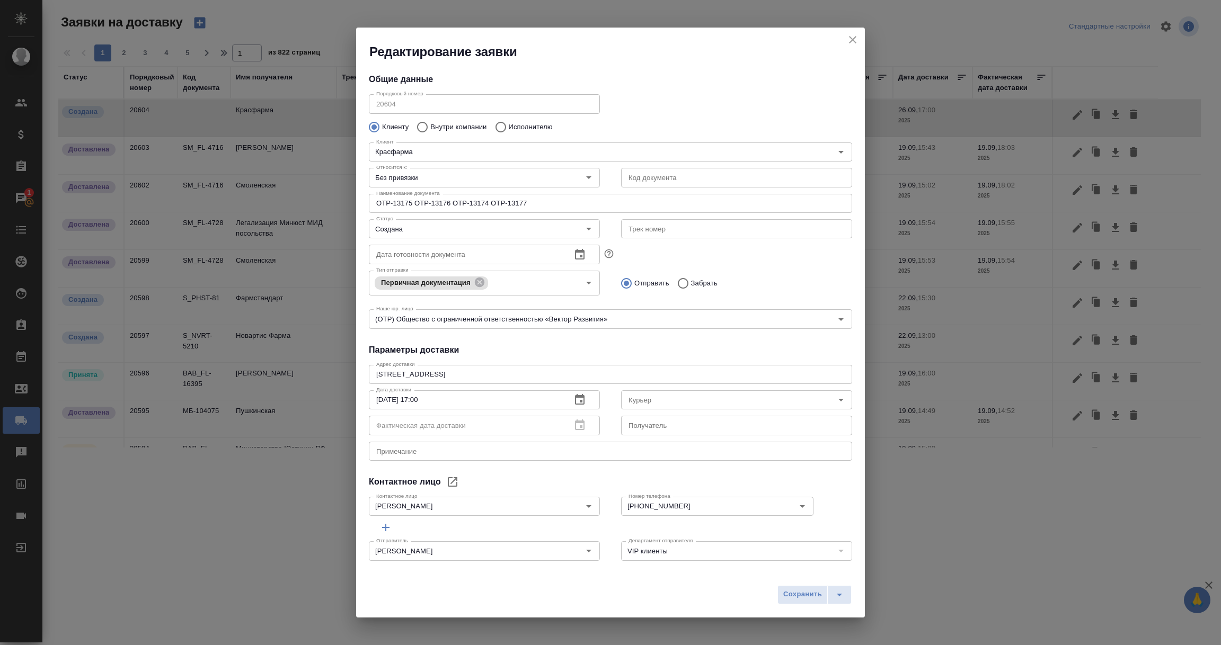
click at [688, 180] on input "text" at bounding box center [736, 177] width 231 height 19
click at [818, 176] on input "text" at bounding box center [736, 177] width 231 height 19
click at [826, 176] on input "text" at bounding box center [736, 177] width 231 height 19
click at [706, 179] on input "text" at bounding box center [736, 177] width 231 height 19
click at [733, 274] on div "Отправить Забрать" at bounding box center [736, 283] width 231 height 22
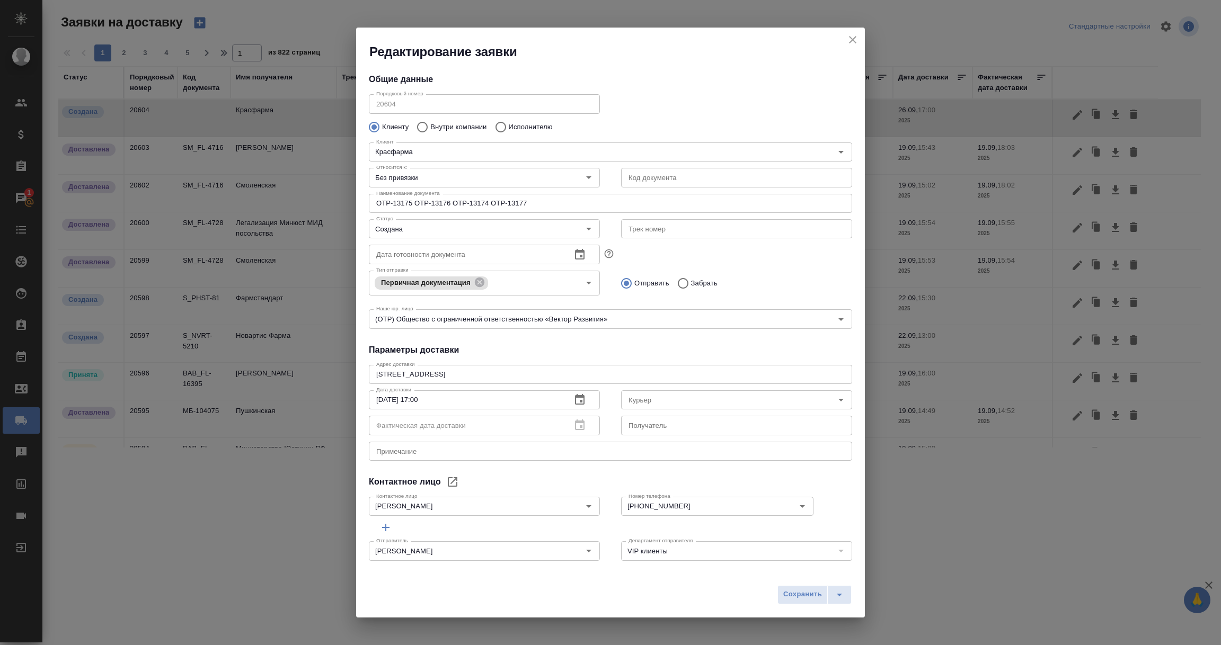
click at [748, 171] on input "text" at bounding box center [736, 177] width 231 height 19
click at [796, 179] on input "text" at bounding box center [736, 177] width 231 height 19
click at [828, 179] on input "text" at bounding box center [736, 177] width 231 height 19
drag, startPoint x: 852, startPoint y: 40, endPoint x: 853, endPoint y: 52, distance: 12.2
click at [853, 40] on icon "close" at bounding box center [852, 39] width 7 height 7
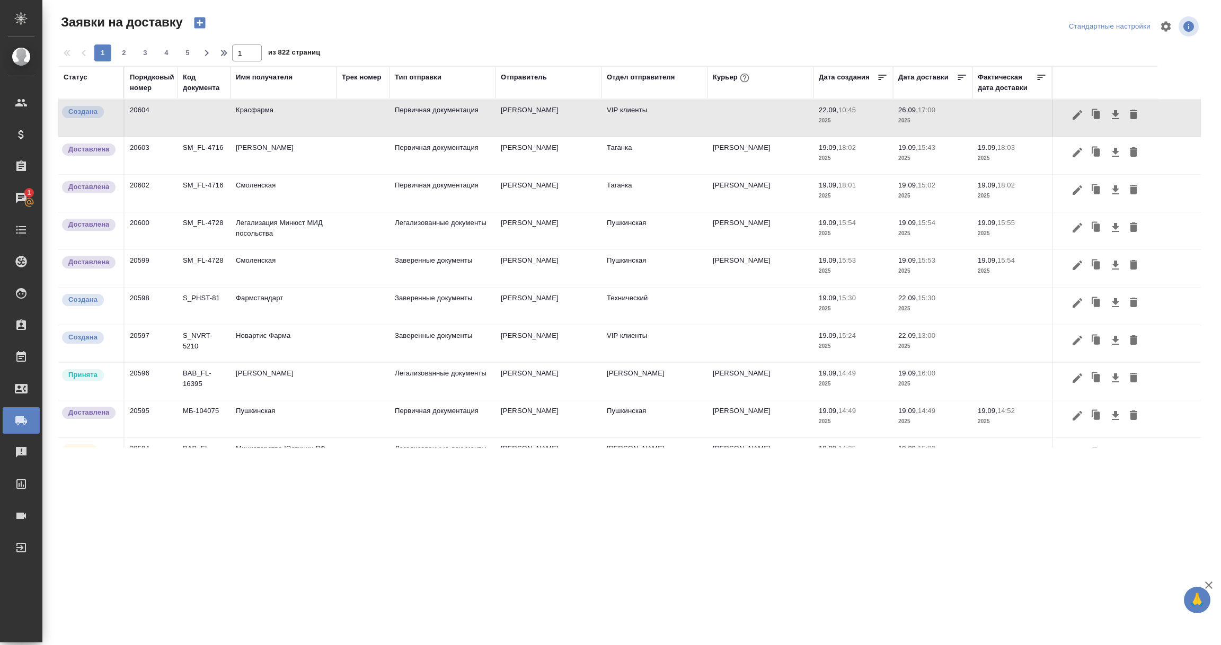
click at [215, 117] on td at bounding box center [204, 118] width 53 height 37
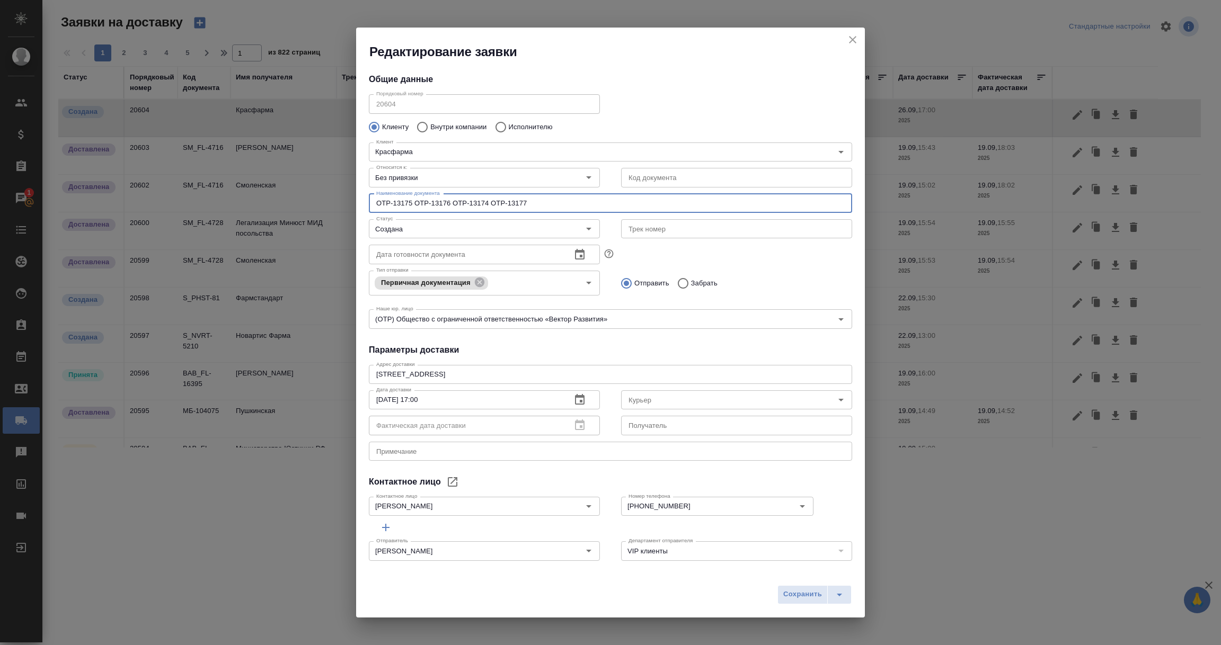
drag, startPoint x: 414, startPoint y: 206, endPoint x: 357, endPoint y: 207, distance: 57.8
click at [357, 207] on div "Общие данные Порядковый номер 20604 Порядковый номер Клиенту Внутри компании Ис…" at bounding box center [610, 313] width 509 height 507
click at [418, 201] on input "OTP-13175 OTP-13176 OTP-13174 OTP-13177" at bounding box center [610, 203] width 483 height 19
drag, startPoint x: 414, startPoint y: 202, endPoint x: 450, endPoint y: 204, distance: 36.1
click at [450, 204] on input "OTP-13175 OTP-13176 OTP-13174 OTP-13177" at bounding box center [610, 203] width 483 height 19
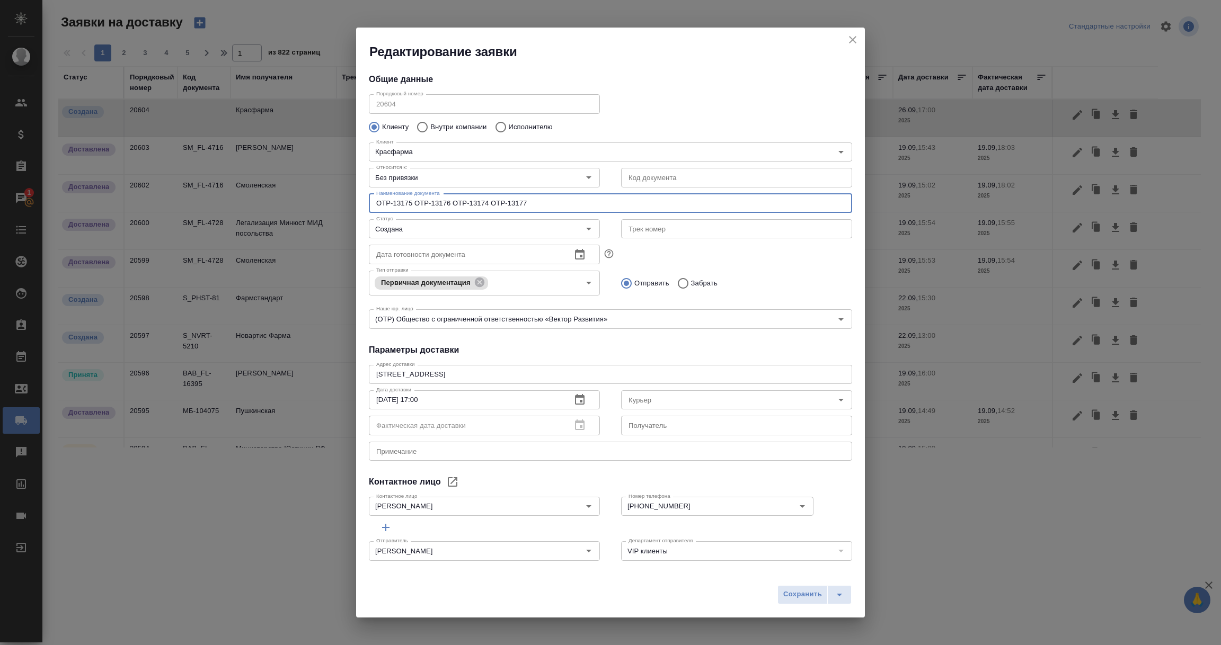
drag, startPoint x: 488, startPoint y: 202, endPoint x: 452, endPoint y: 198, distance: 36.3
click at [452, 198] on input "OTP-13175 OTP-13176 OTP-13174 OTP-13177" at bounding box center [610, 203] width 483 height 19
drag, startPoint x: 527, startPoint y: 202, endPoint x: 491, endPoint y: 201, distance: 36.1
click at [491, 201] on input "OTP-13175 OTP-13176 OTP-13174 OTP-13177" at bounding box center [610, 203] width 483 height 19
